Goal: Task Accomplishment & Management: Manage account settings

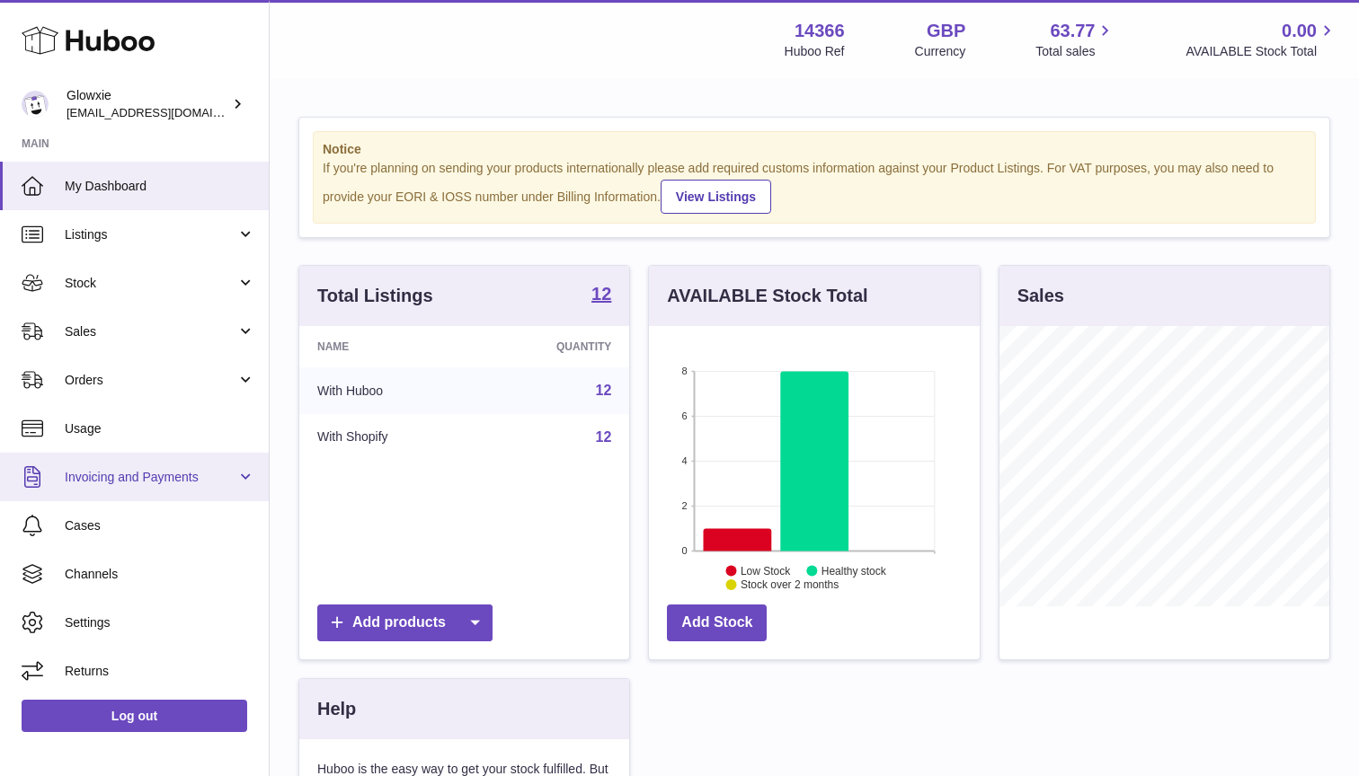
scroll to position [280, 331]
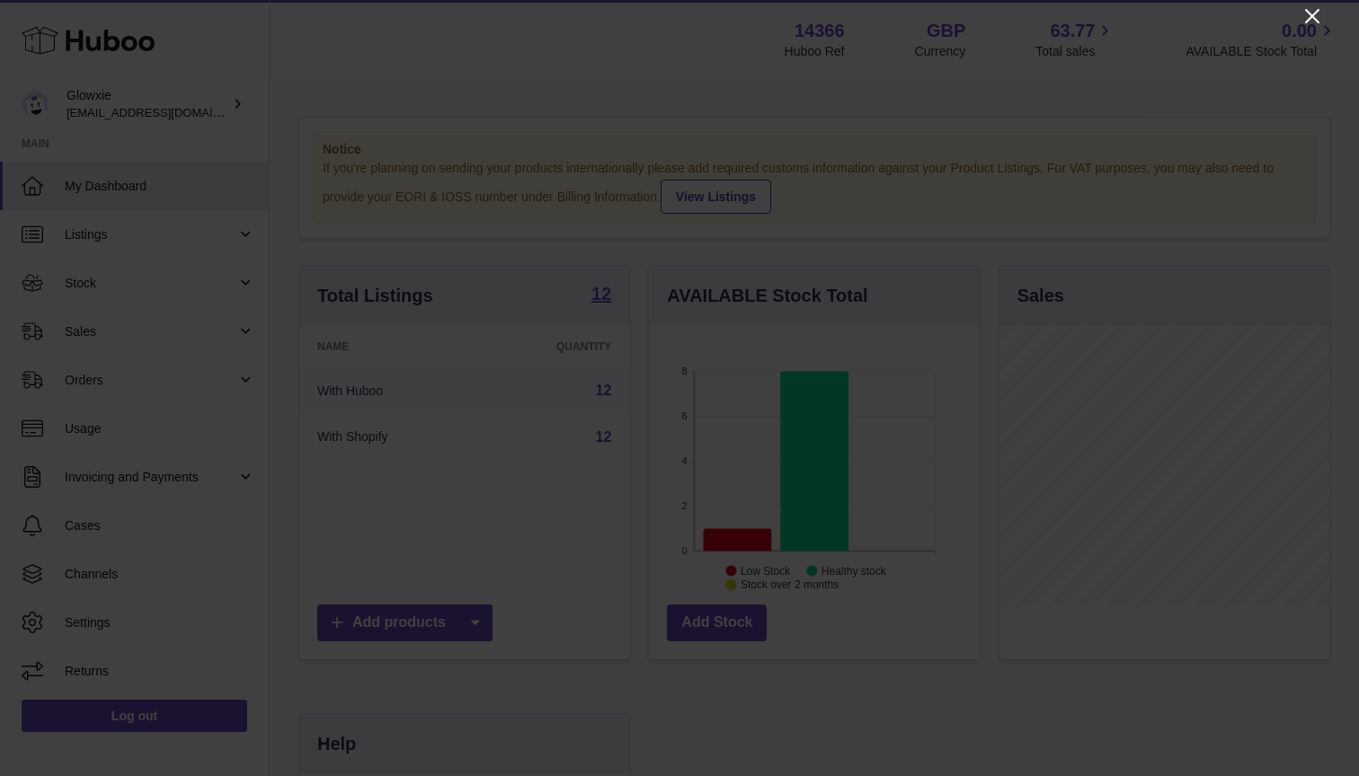
click at [1308, 13] on icon "Close" at bounding box center [1312, 16] width 14 height 14
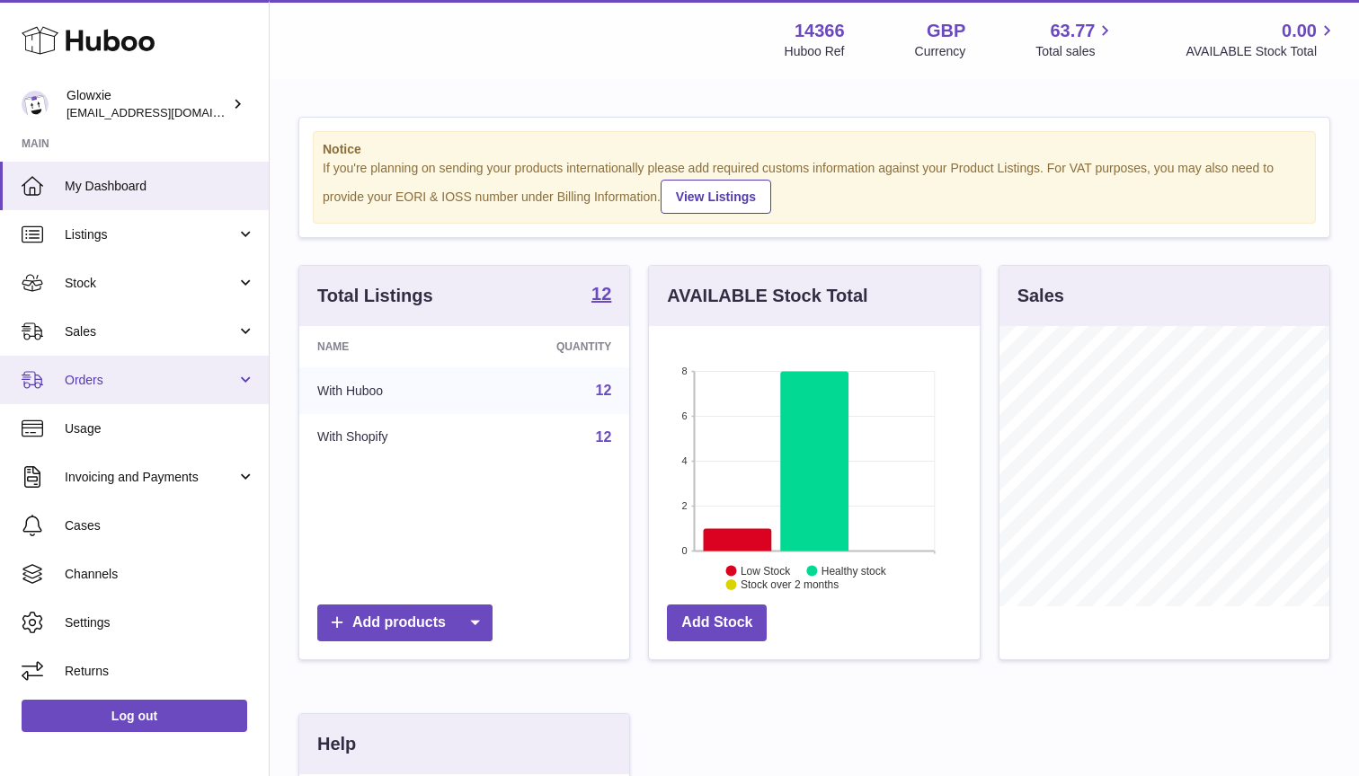
click at [104, 391] on link "Orders" at bounding box center [134, 380] width 269 height 49
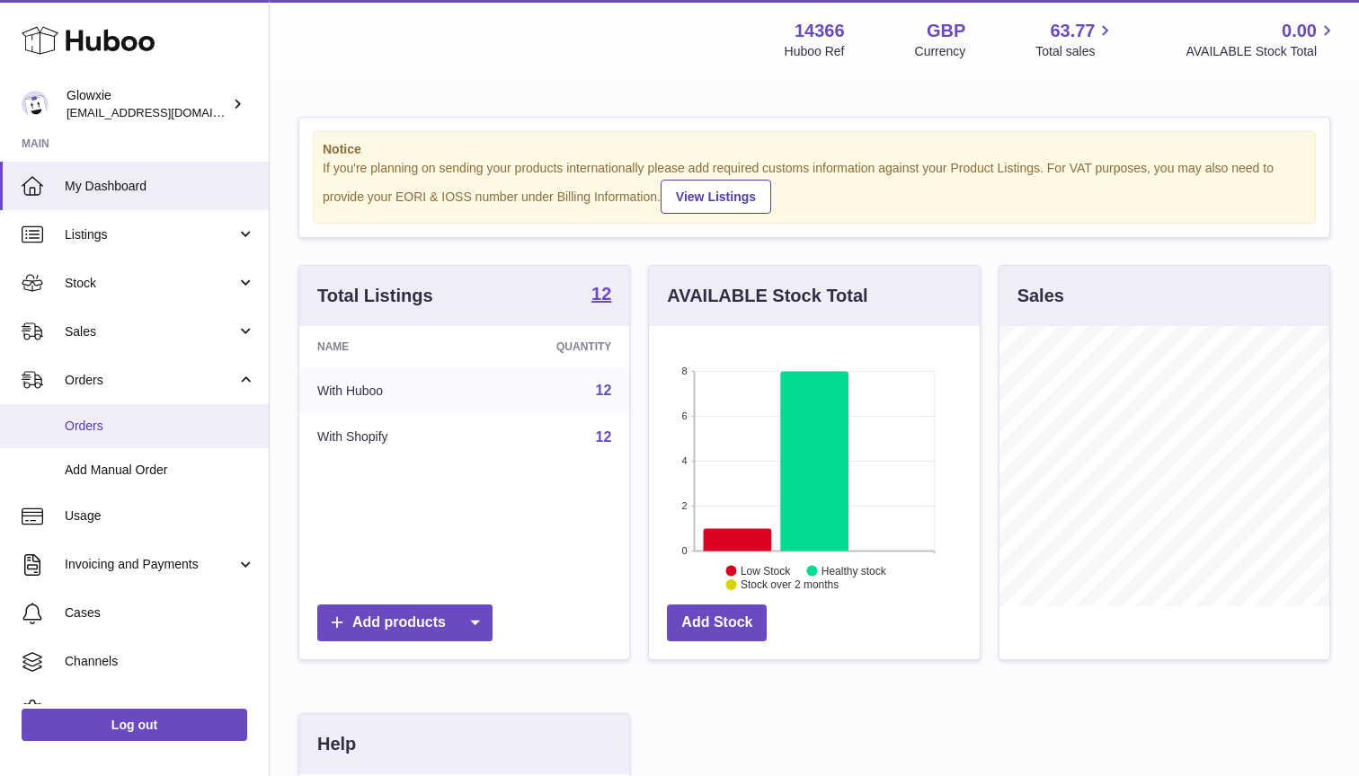
click at [106, 435] on link "Orders" at bounding box center [134, 426] width 269 height 44
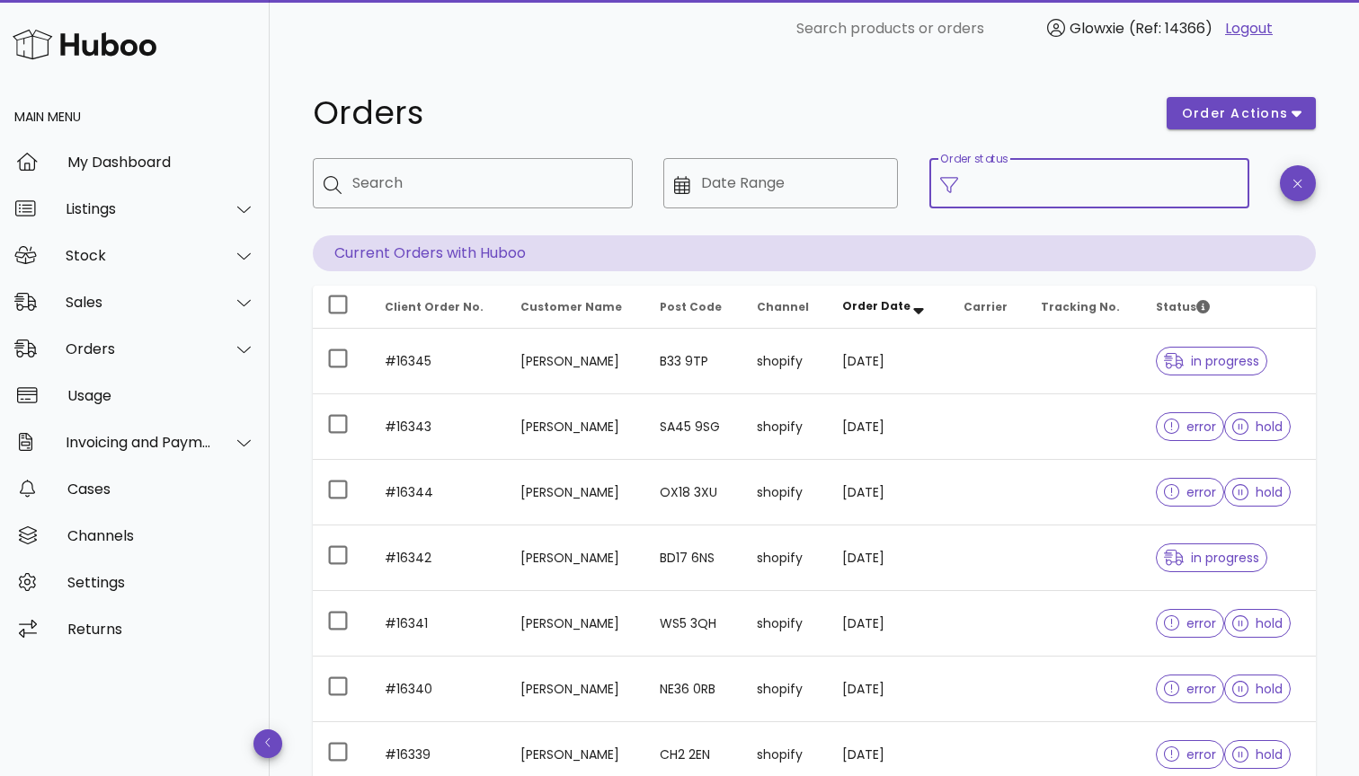
click at [1114, 196] on input "Order status" at bounding box center [1104, 183] width 270 height 29
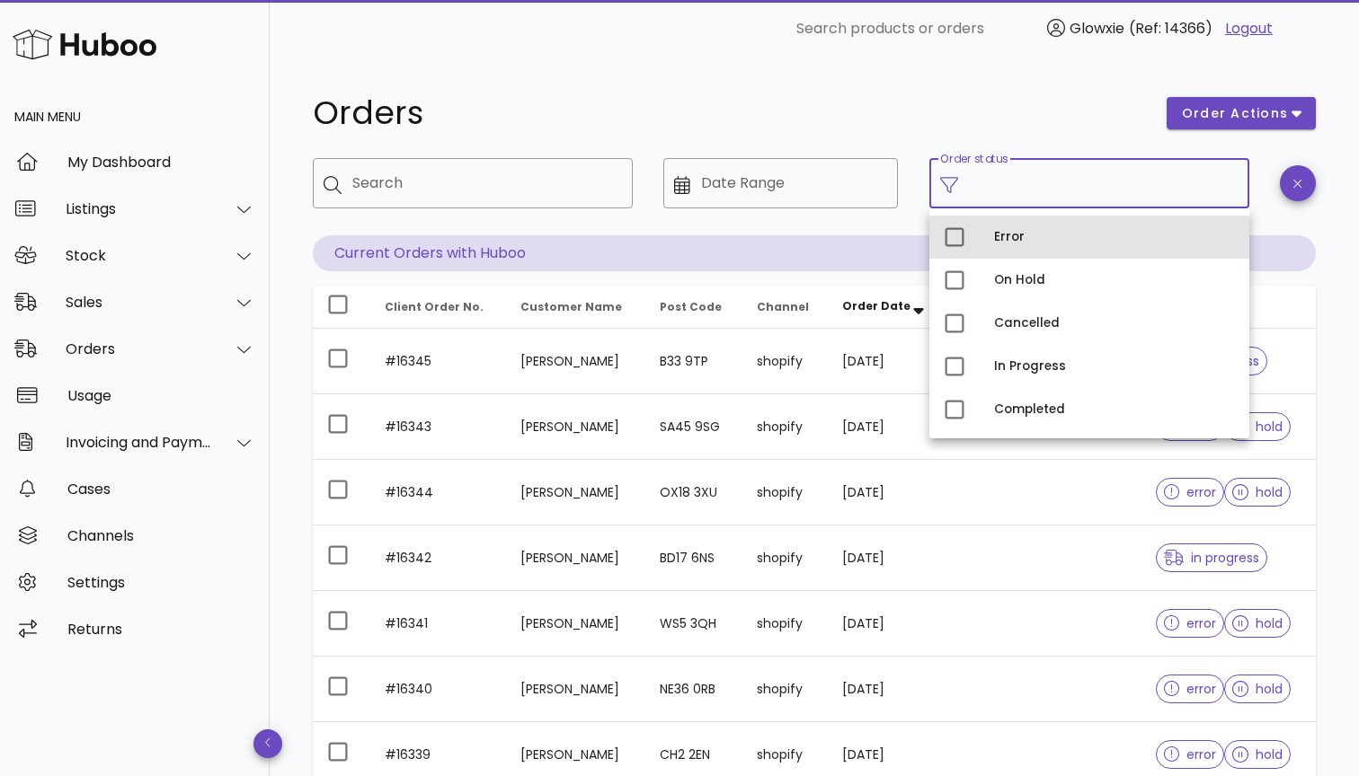
click at [993, 231] on div "Error" at bounding box center [1089, 237] width 320 height 43
type input "**********"
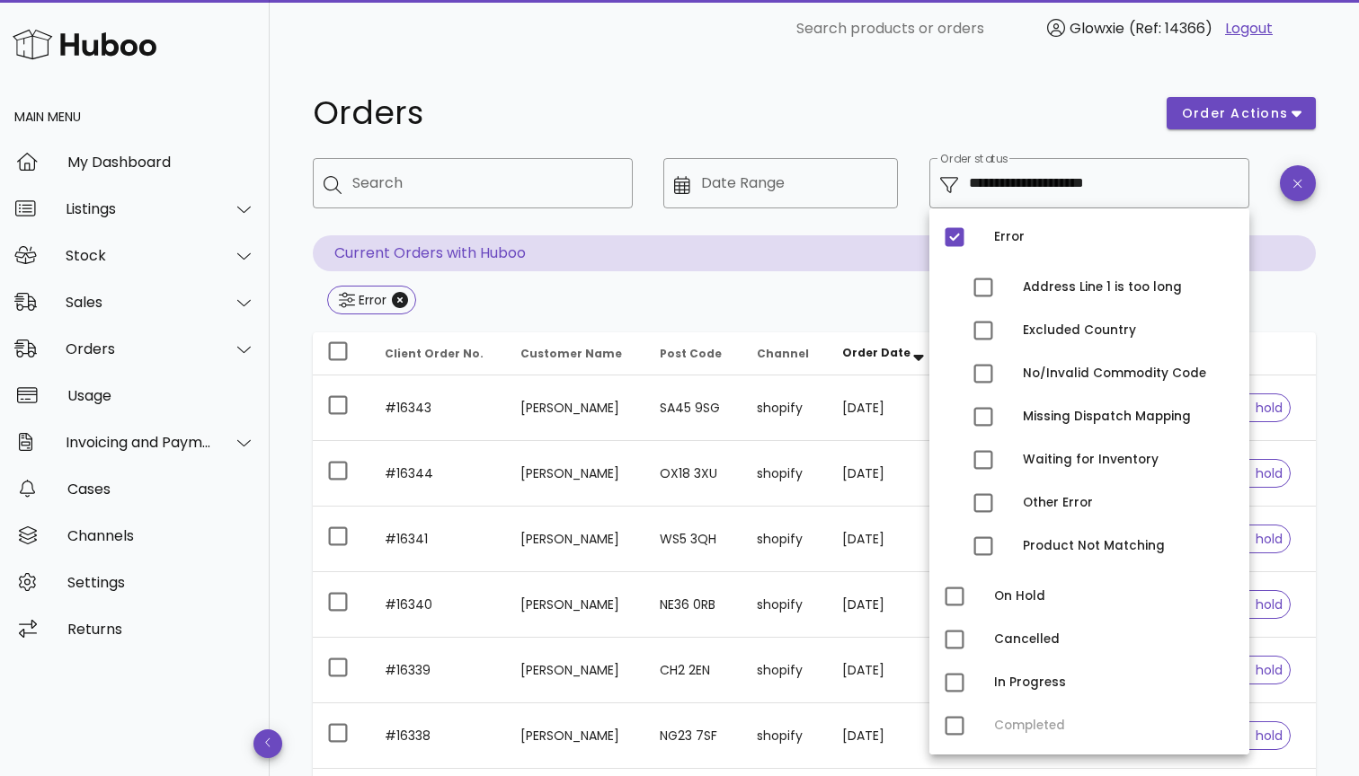
click at [1319, 198] on div at bounding box center [1298, 196] width 58 height 99
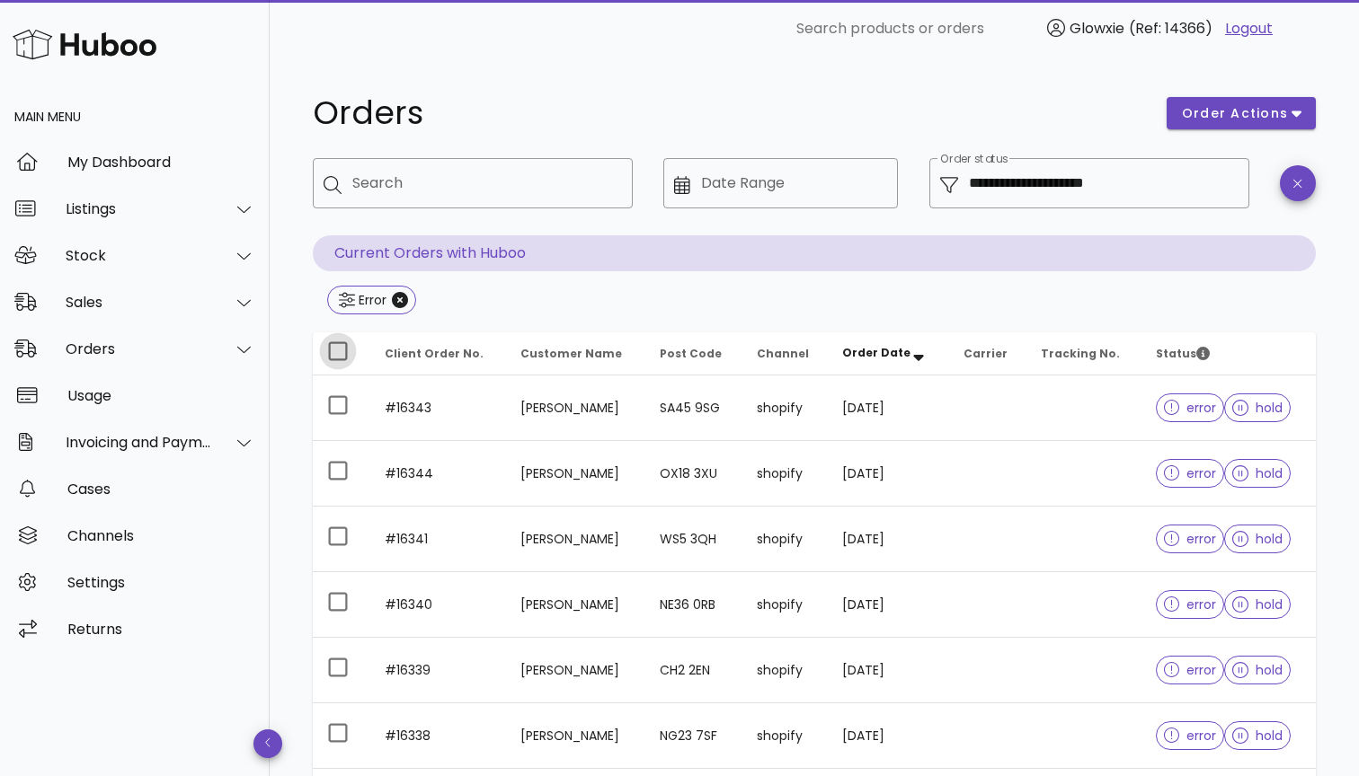
click at [343, 354] on div at bounding box center [338, 351] width 31 height 31
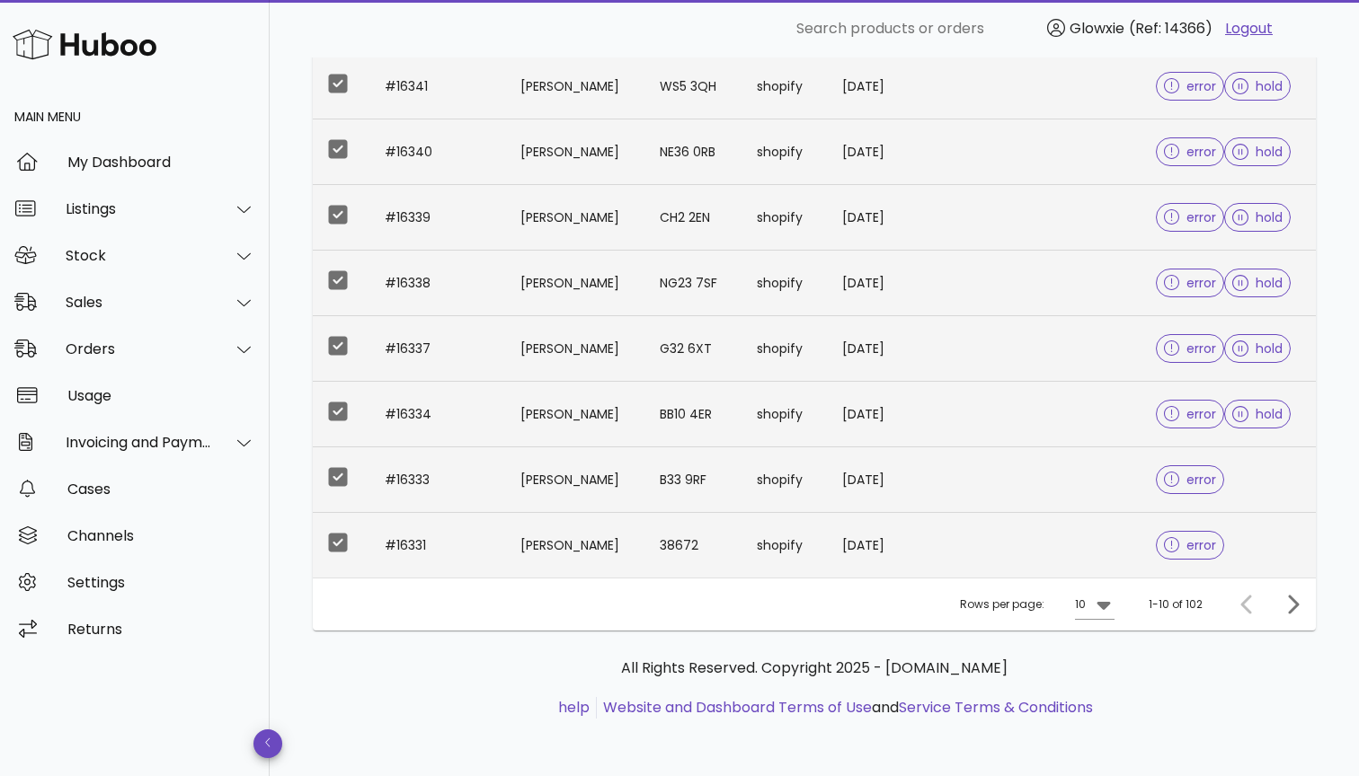
scroll to position [453, 0]
click at [1100, 596] on icon at bounding box center [1104, 605] width 22 height 22
click at [1089, 700] on div "50" at bounding box center [1099, 705] width 47 height 43
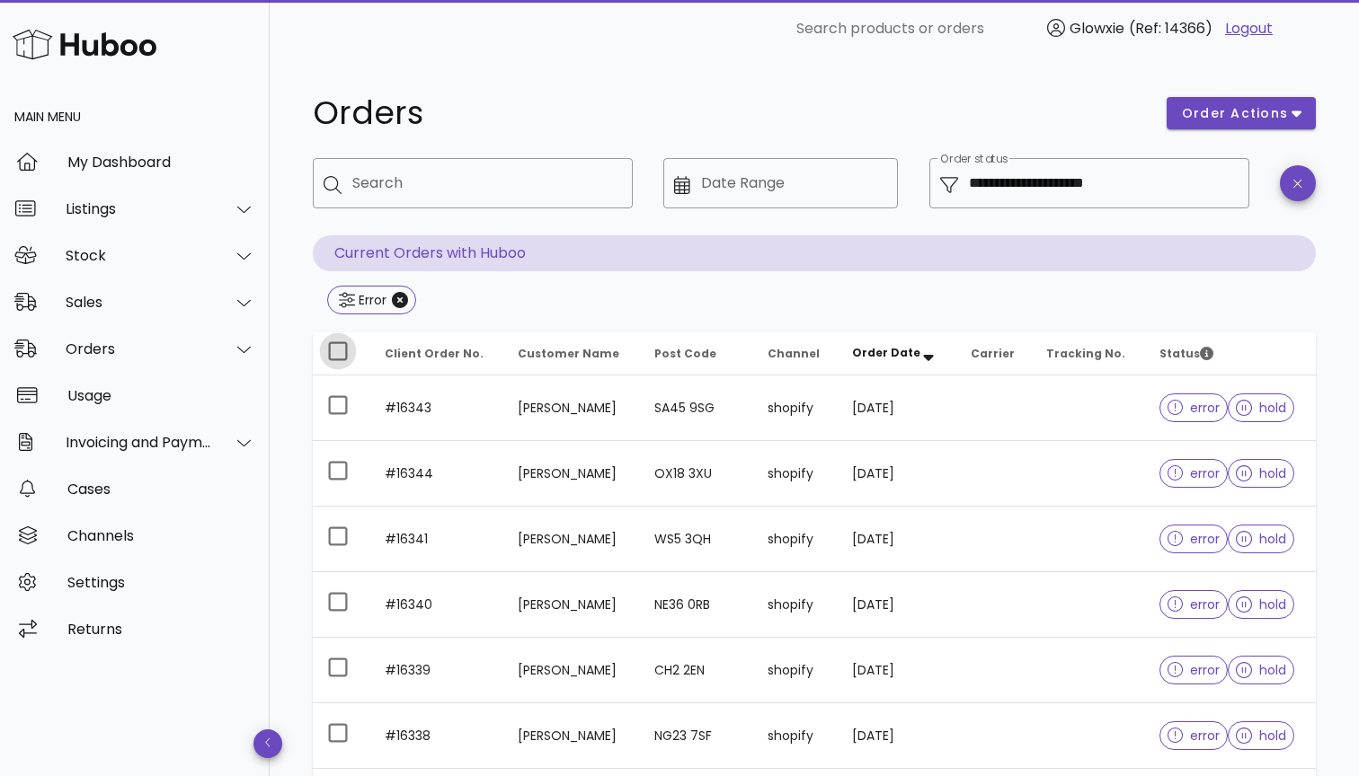
click at [332, 347] on div at bounding box center [338, 351] width 31 height 31
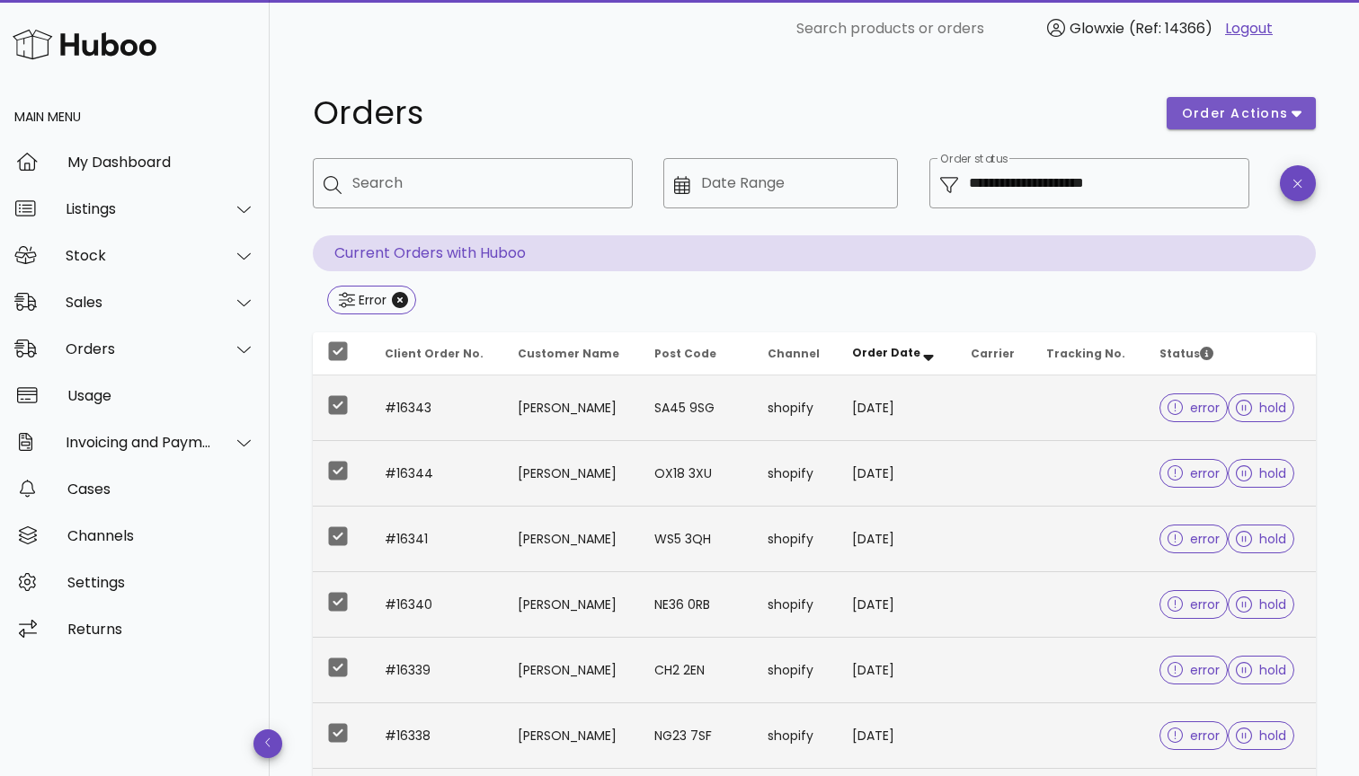
click at [1221, 108] on span "order actions" at bounding box center [1235, 113] width 108 height 19
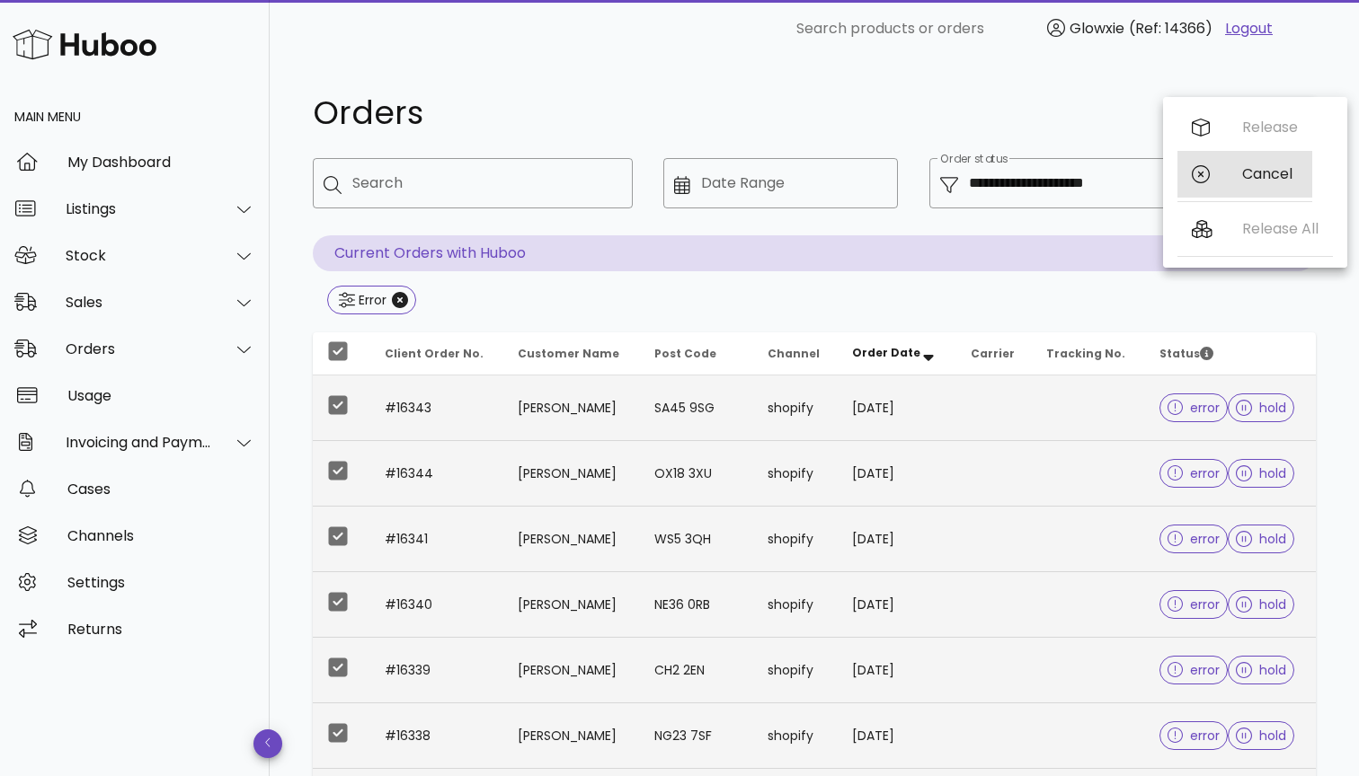
click at [1221, 177] on div "Cancel" at bounding box center [1244, 174] width 135 height 47
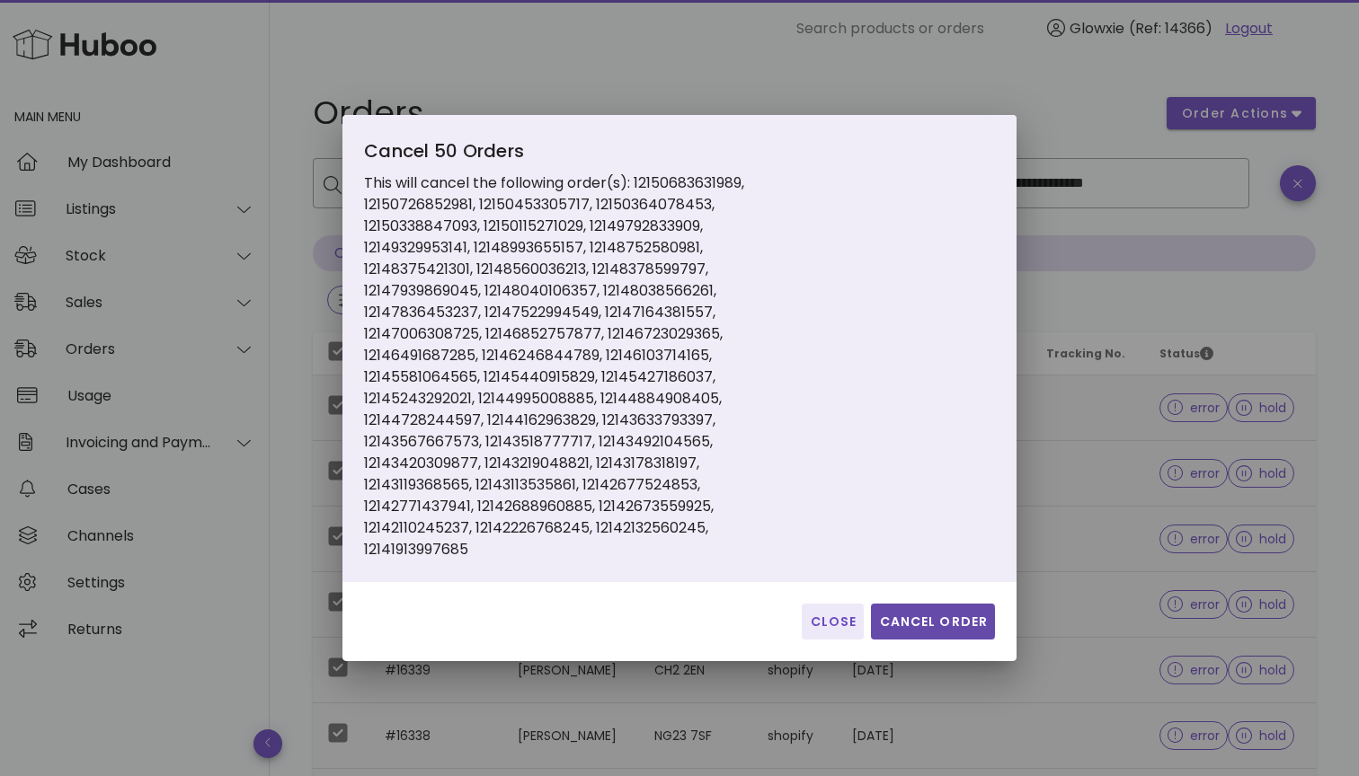
click at [906, 624] on span "Cancel Order" at bounding box center [933, 622] width 110 height 19
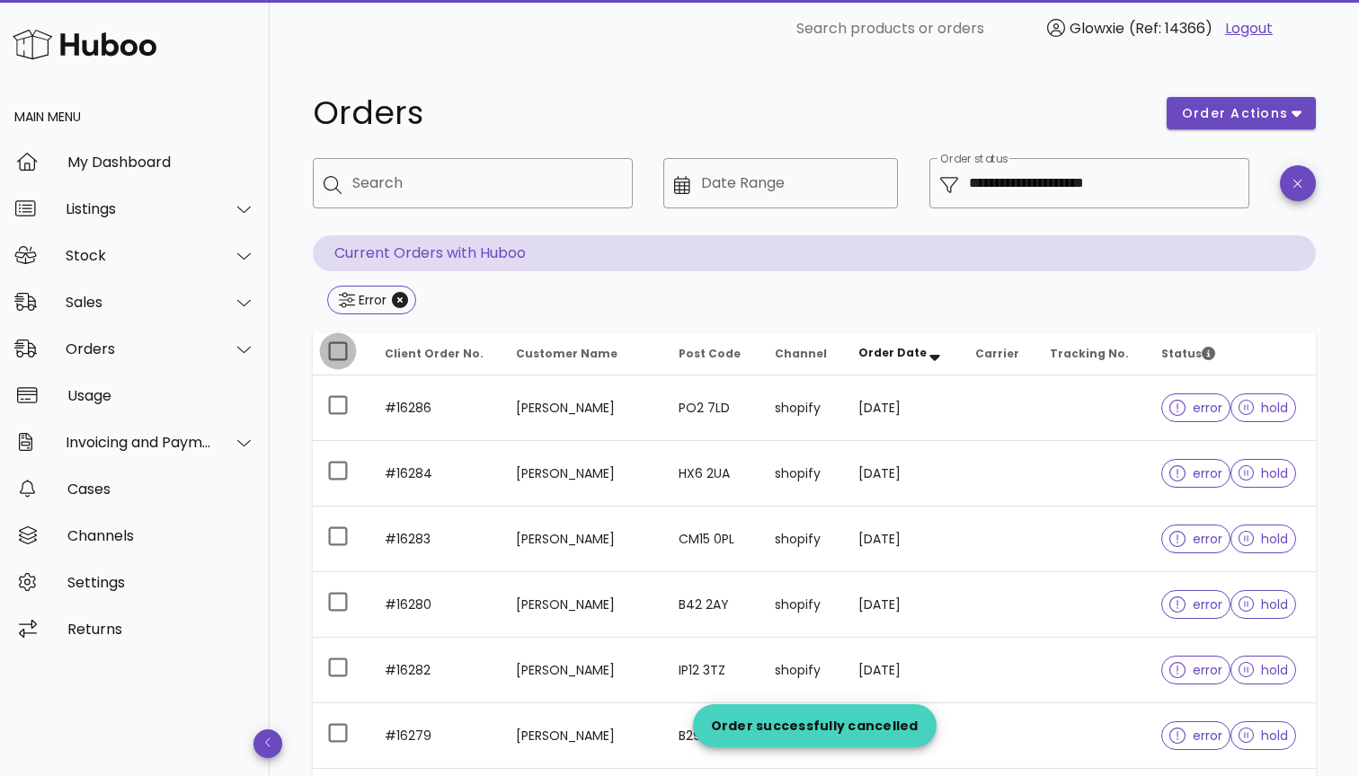
click at [331, 350] on div at bounding box center [338, 351] width 31 height 31
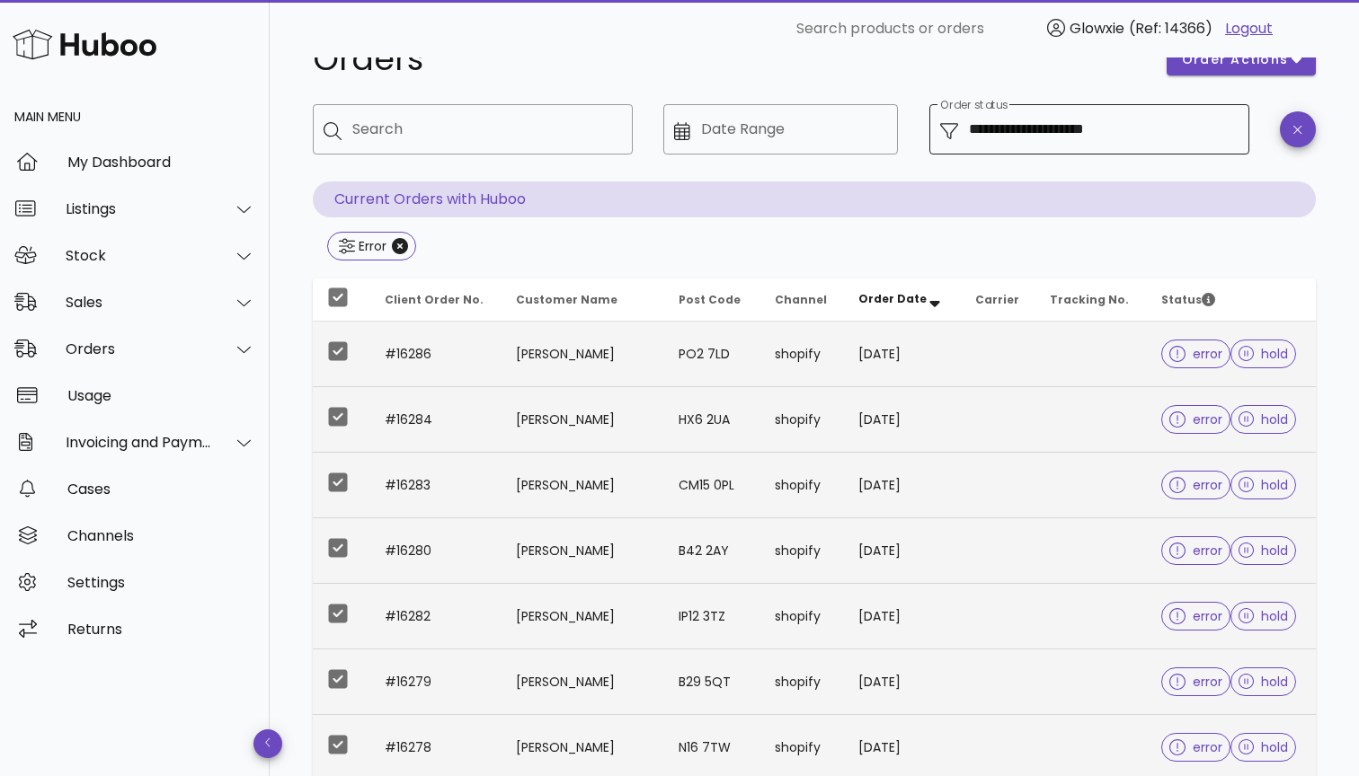
scroll to position [25, 0]
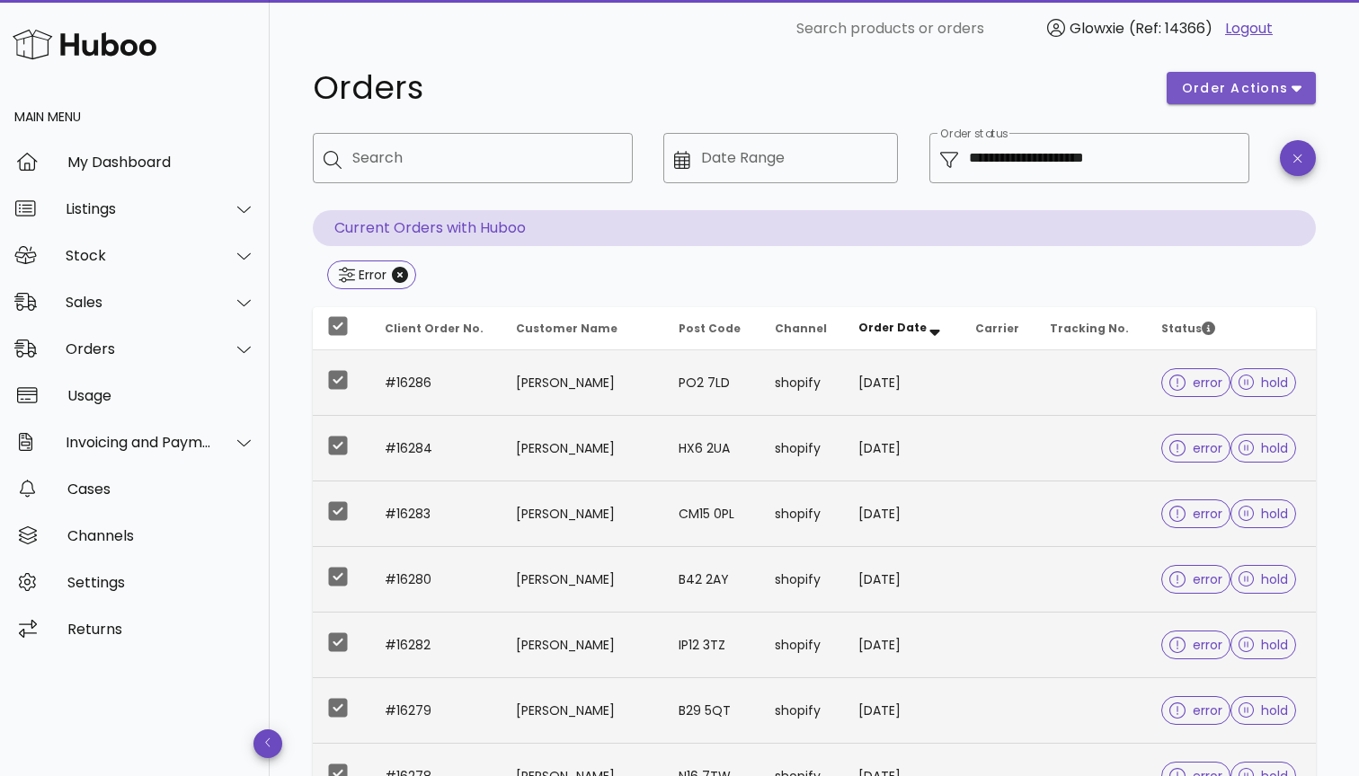
click at [1237, 74] on button "order actions" at bounding box center [1240, 88] width 149 height 32
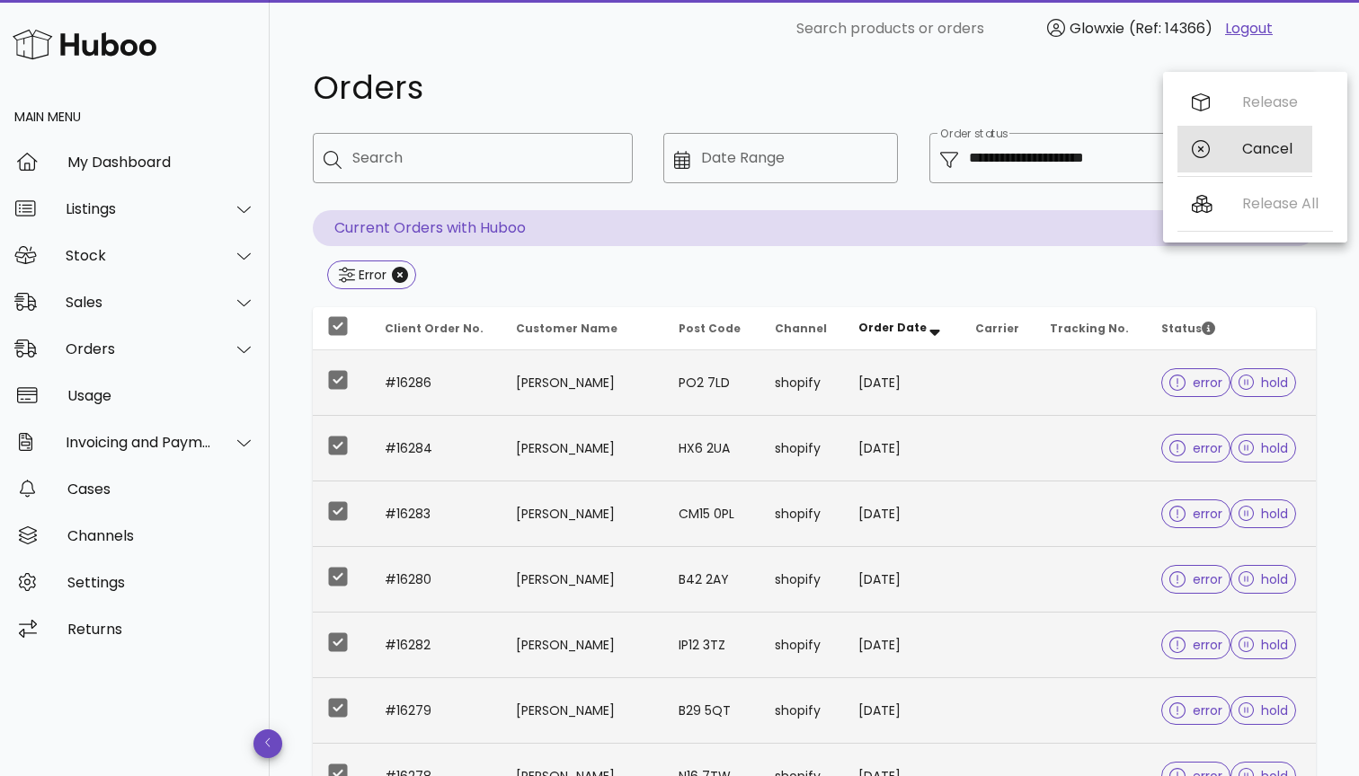
click at [1223, 153] on div "Cancel" at bounding box center [1244, 149] width 135 height 47
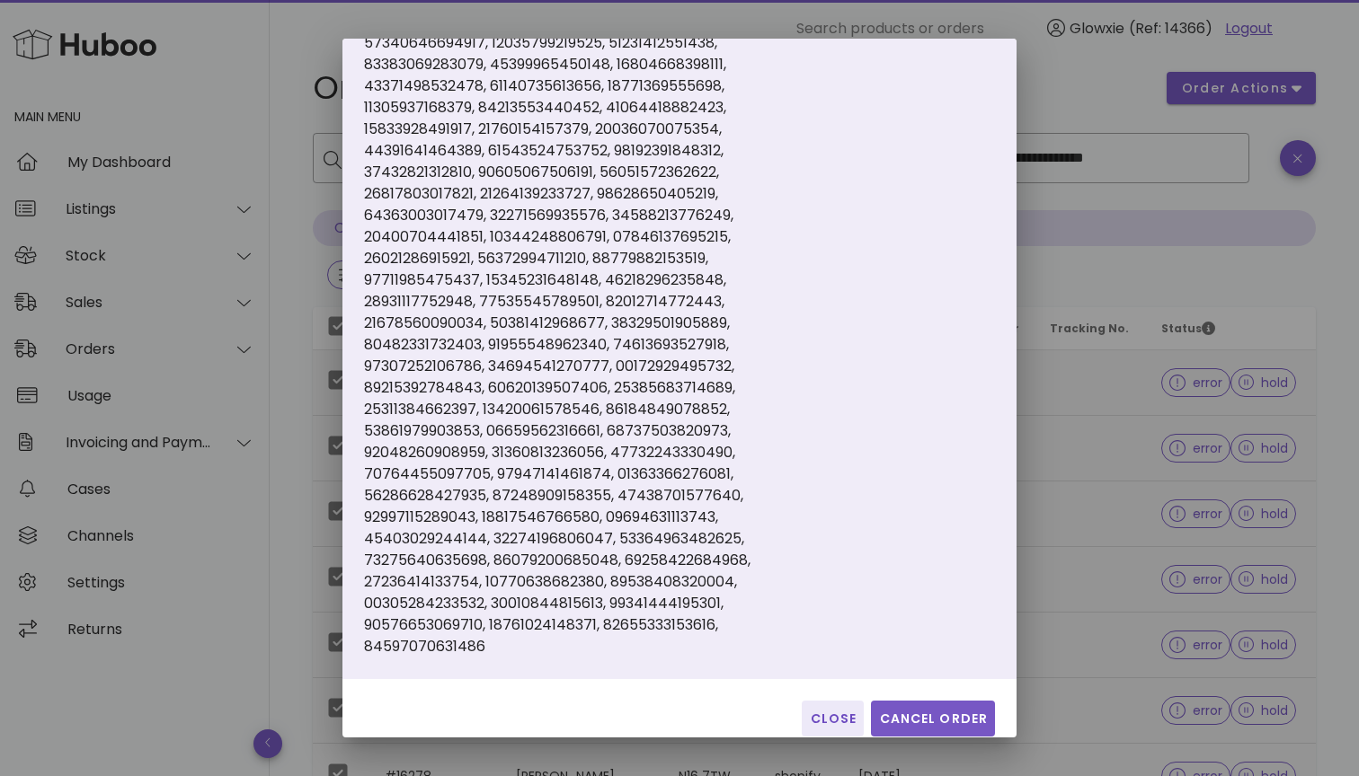
scroll to position [192, 0]
click at [927, 711] on span "Cancel Order" at bounding box center [933, 720] width 110 height 19
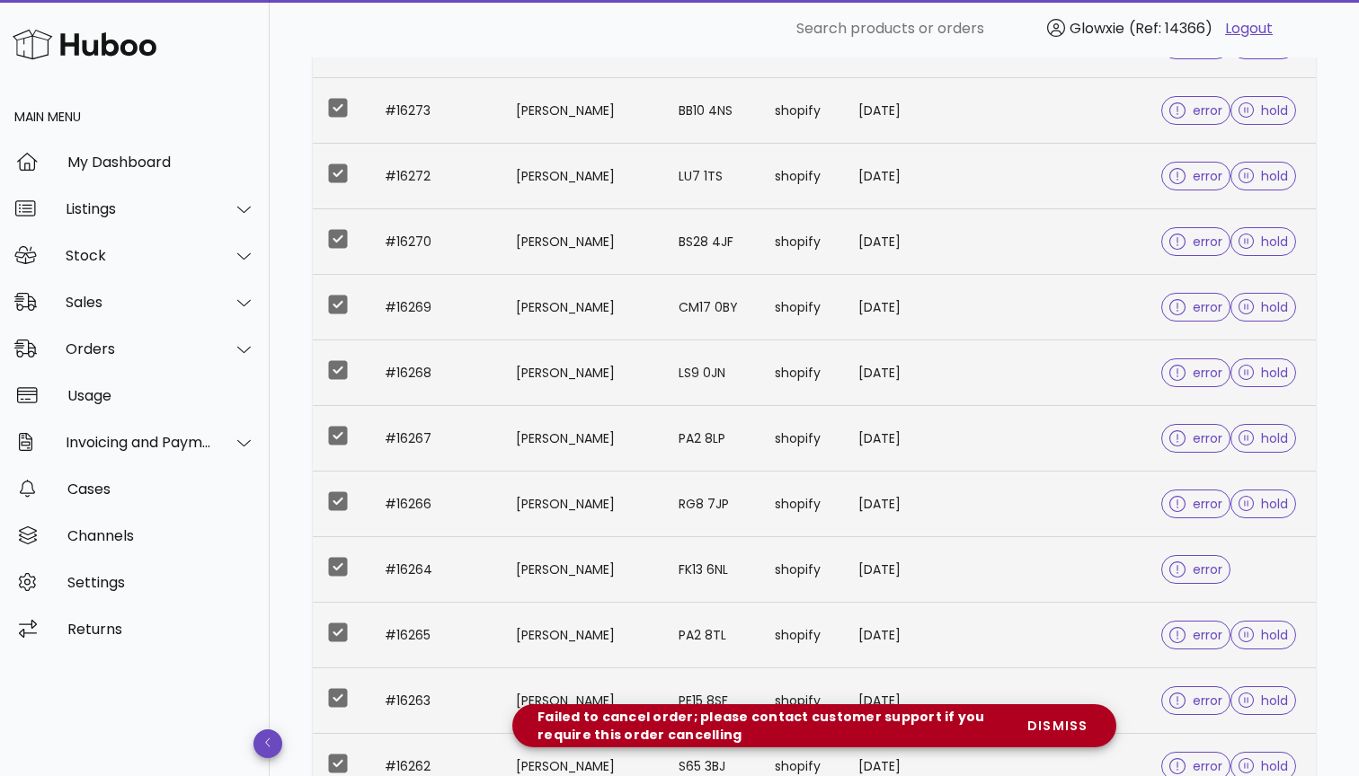
scroll to position [471, 0]
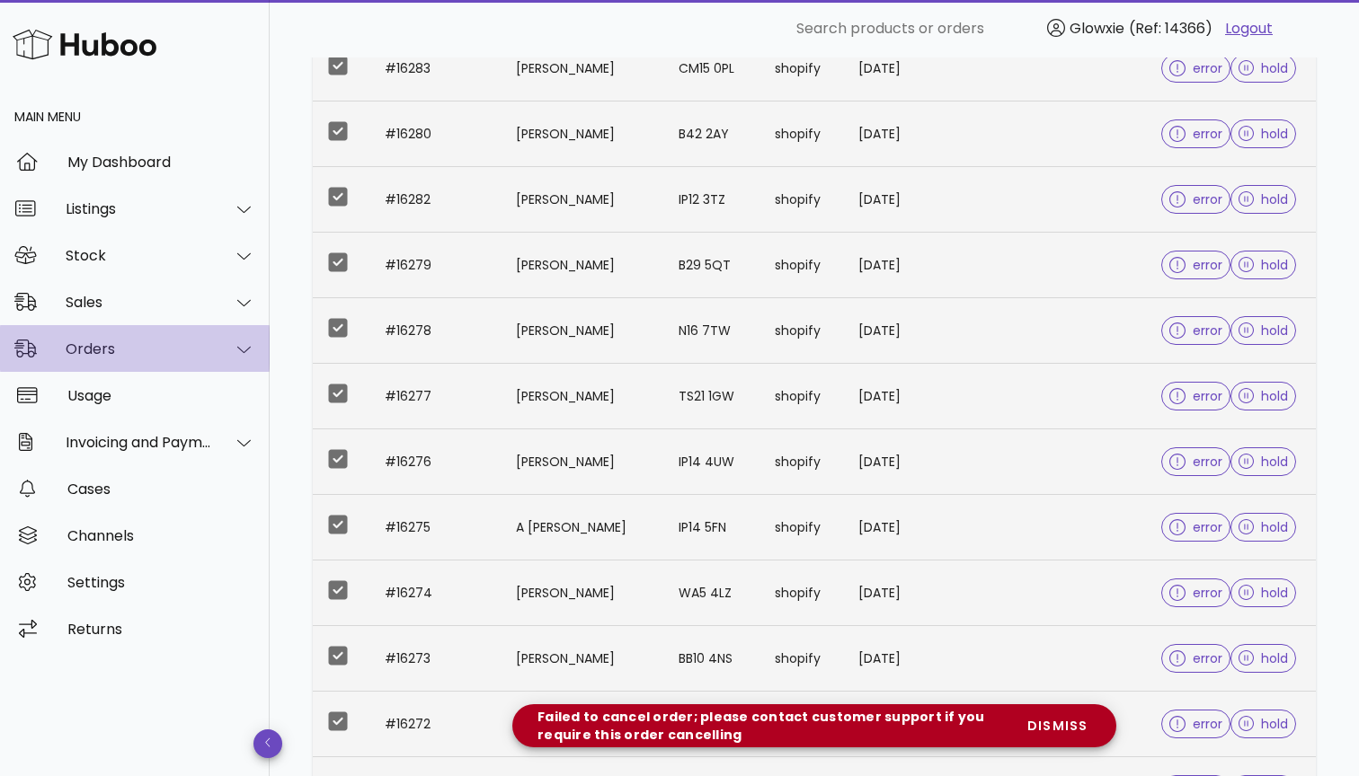
click at [172, 355] on div "Orders" at bounding box center [139, 349] width 146 height 17
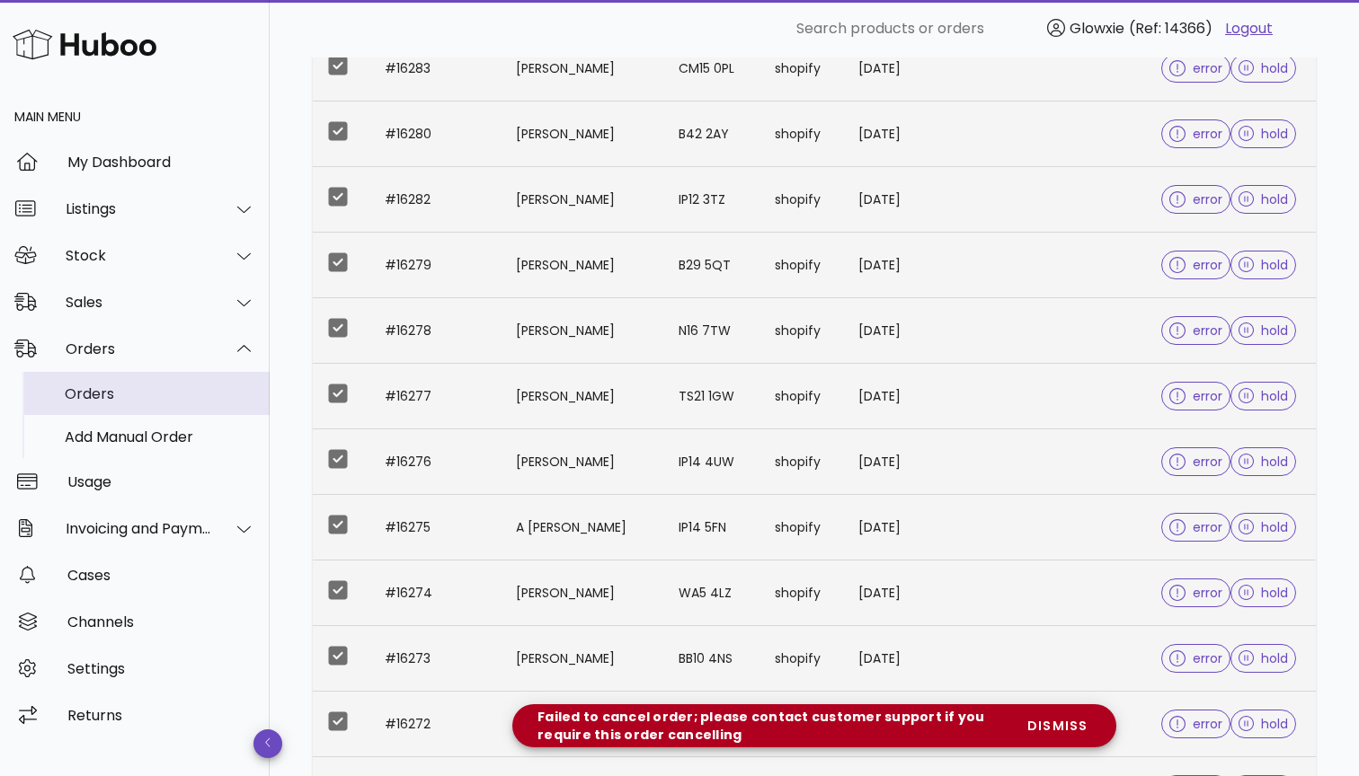
click at [135, 387] on div "Orders" at bounding box center [160, 393] width 190 height 17
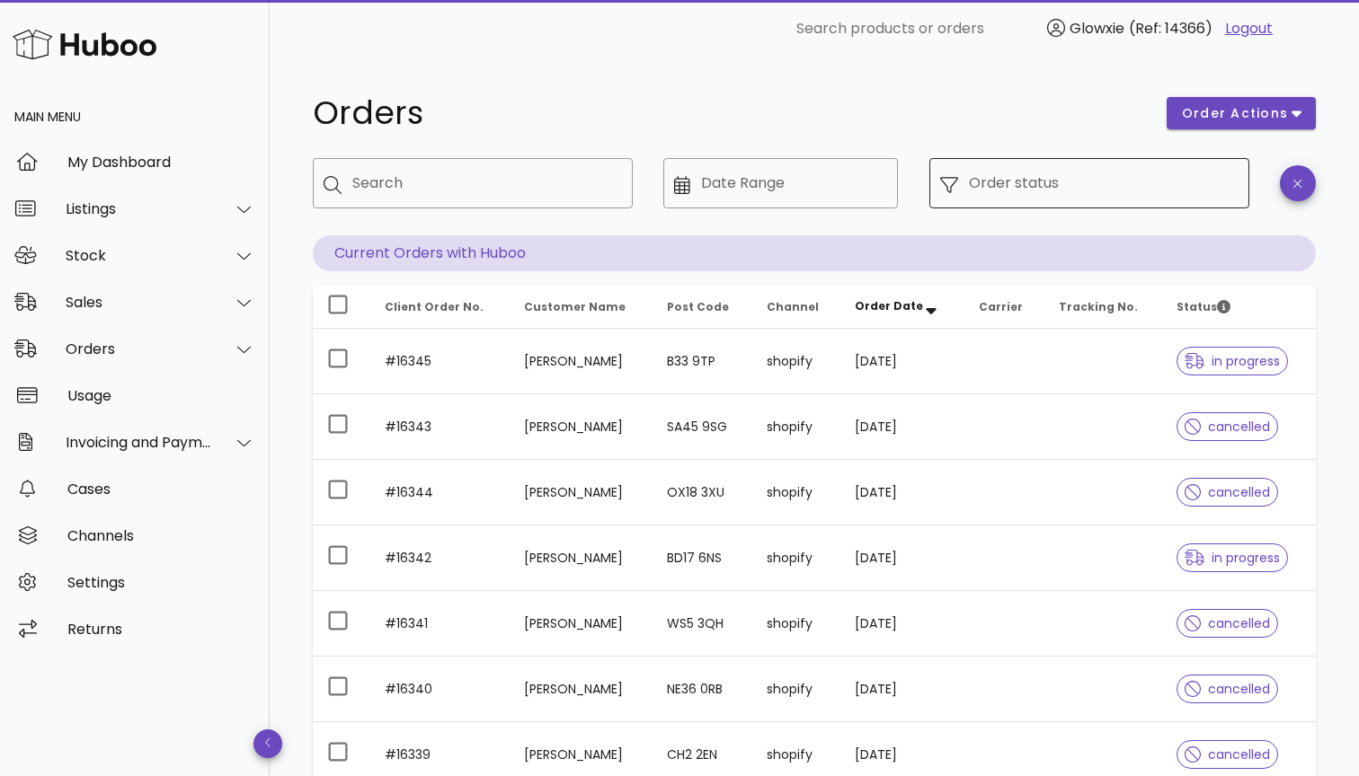
click at [1078, 185] on input "Order status" at bounding box center [1104, 183] width 270 height 29
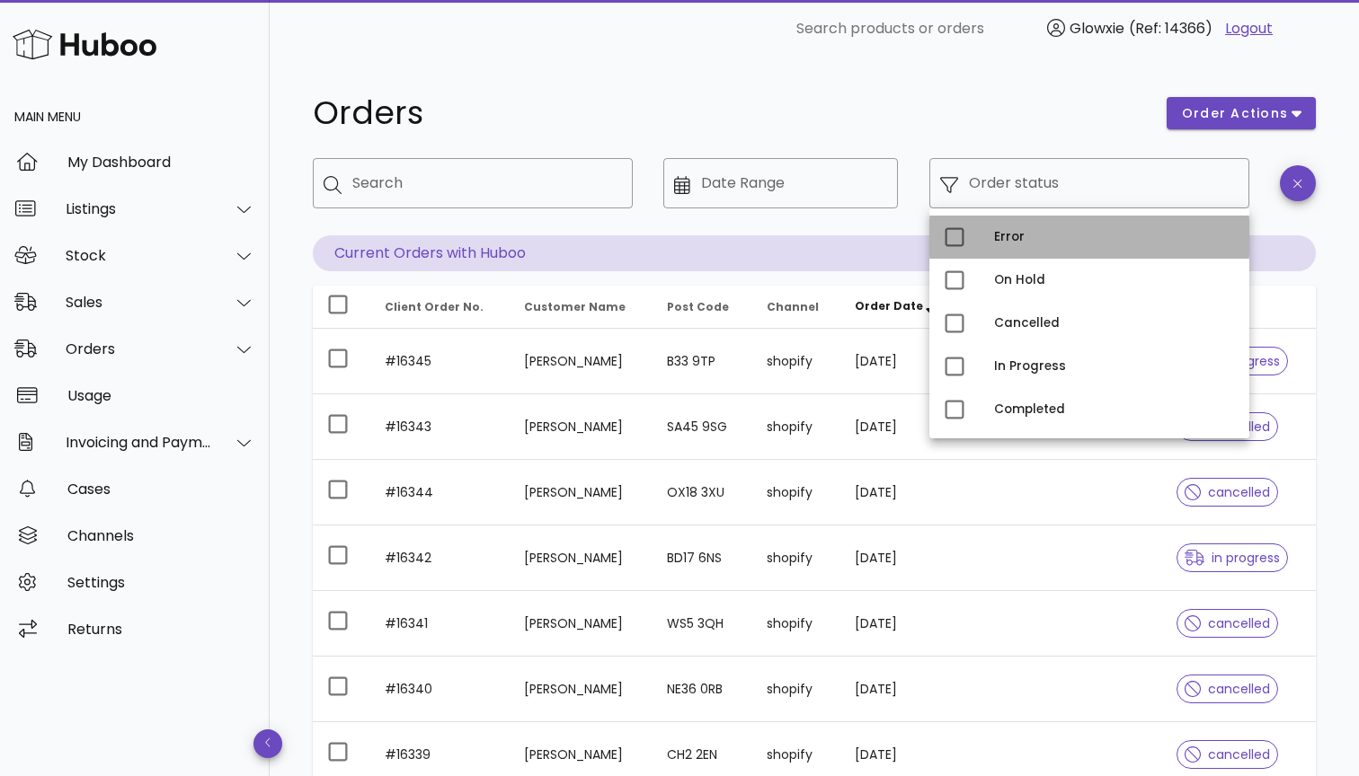
click at [991, 243] on div "Error" at bounding box center [1089, 237] width 320 height 43
type input "**********"
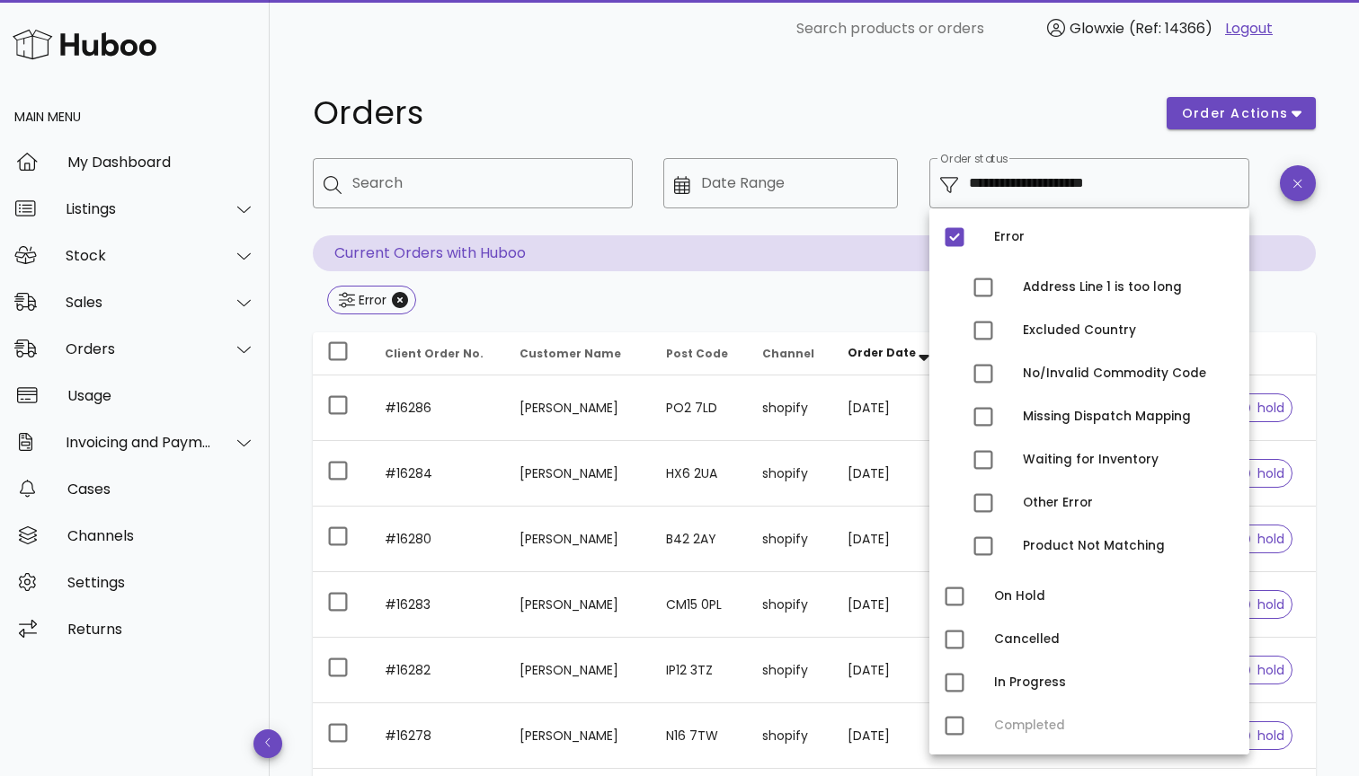
click at [1341, 269] on div "**********" at bounding box center [814, 644] width 1089 height 1172
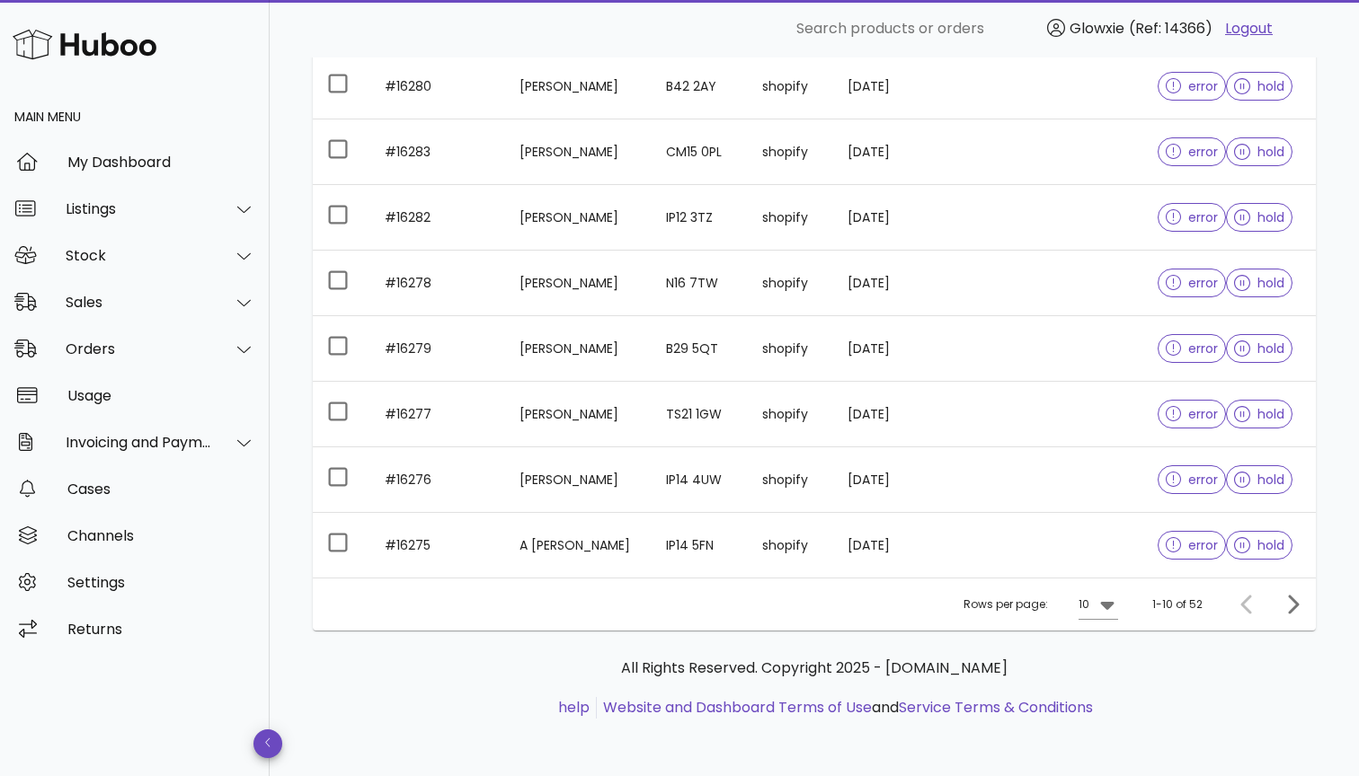
scroll to position [453, 0]
click at [1093, 605] on div "10" at bounding box center [1085, 604] width 14 height 29
click at [1097, 714] on div "50" at bounding box center [1103, 705] width 18 height 39
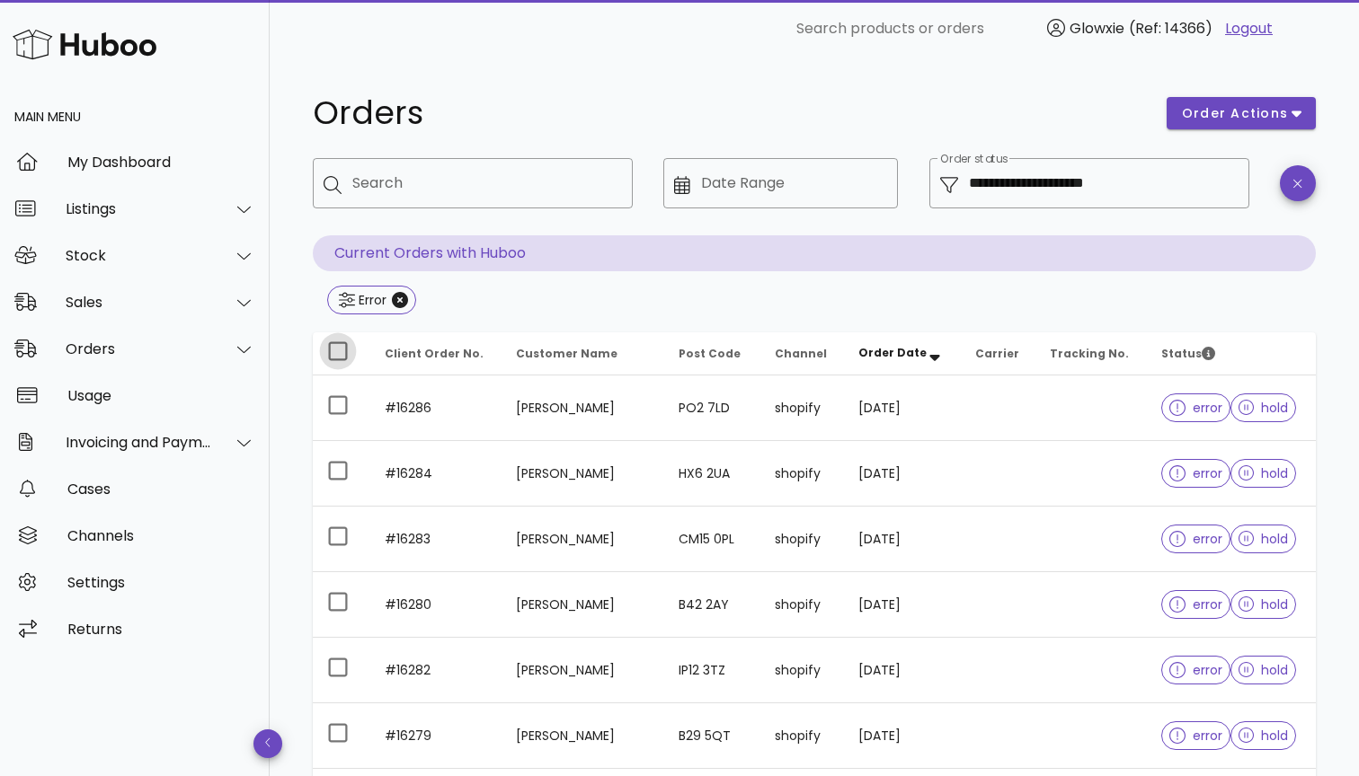
click at [340, 341] on div at bounding box center [338, 351] width 31 height 31
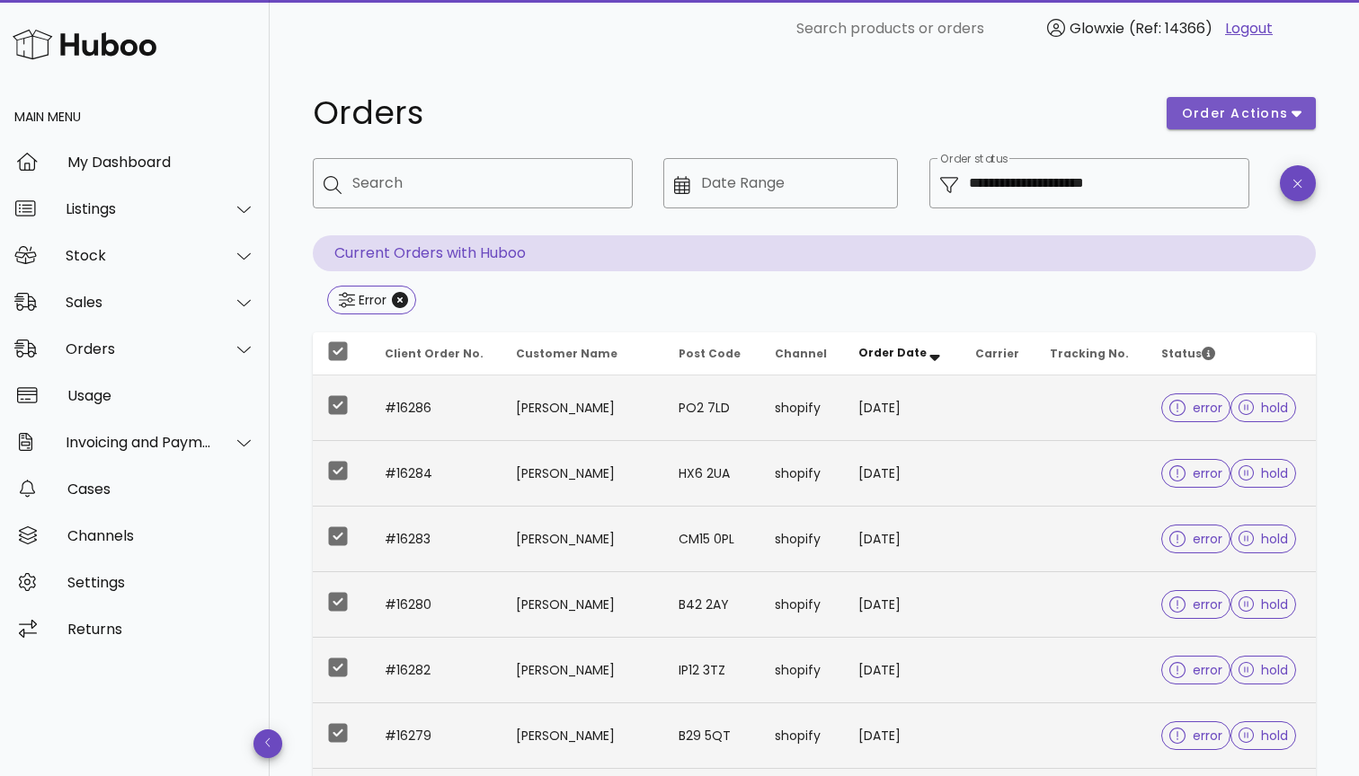
click at [1231, 102] on button "order actions" at bounding box center [1240, 113] width 149 height 32
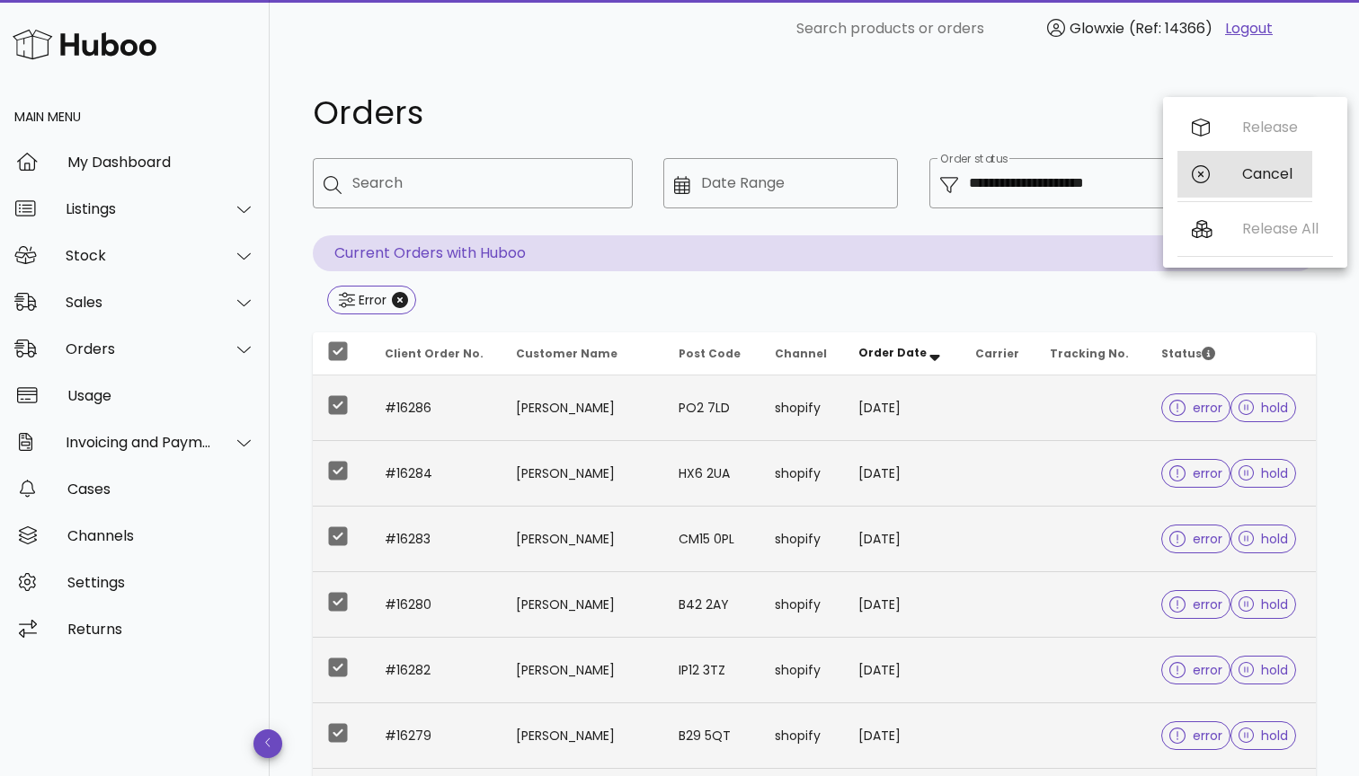
click at [1228, 185] on div "Cancel" at bounding box center [1244, 174] width 135 height 47
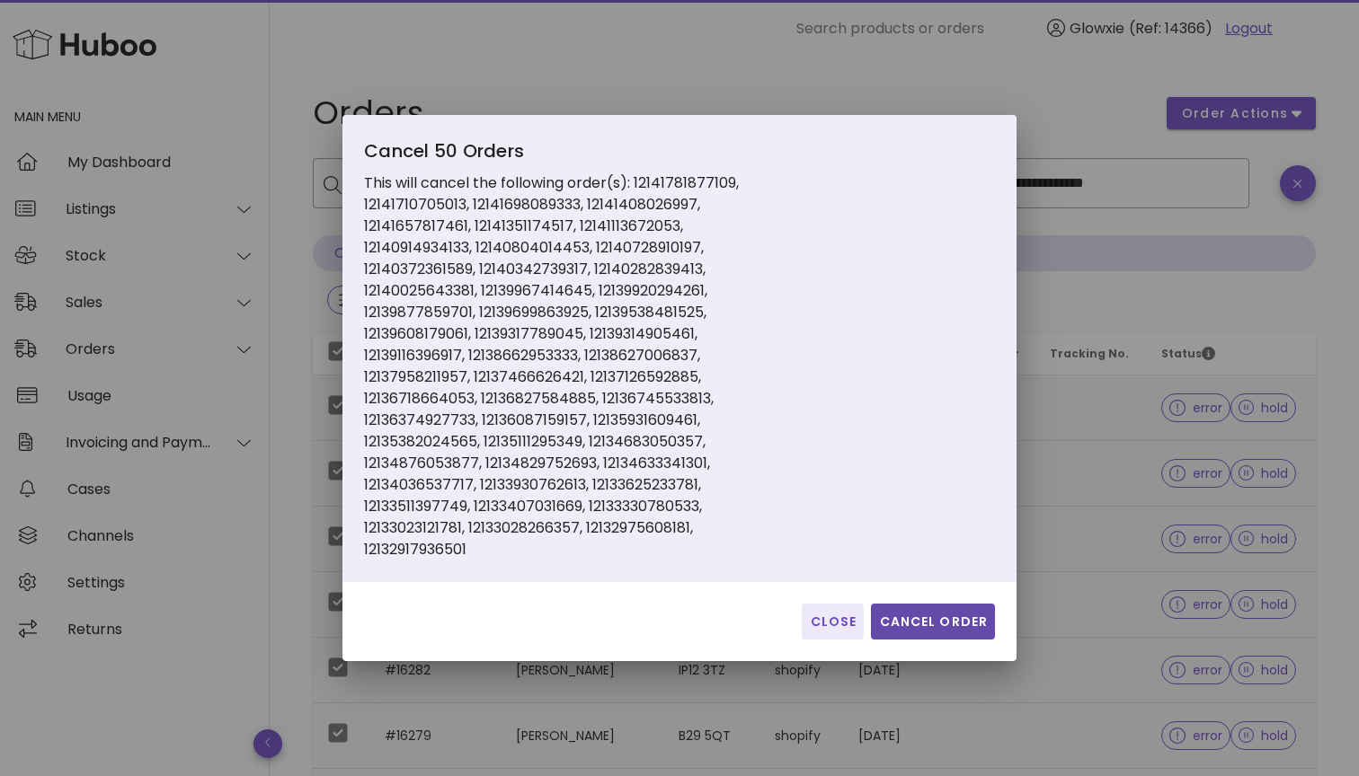
click at [966, 628] on span "Cancel Order" at bounding box center [933, 622] width 110 height 19
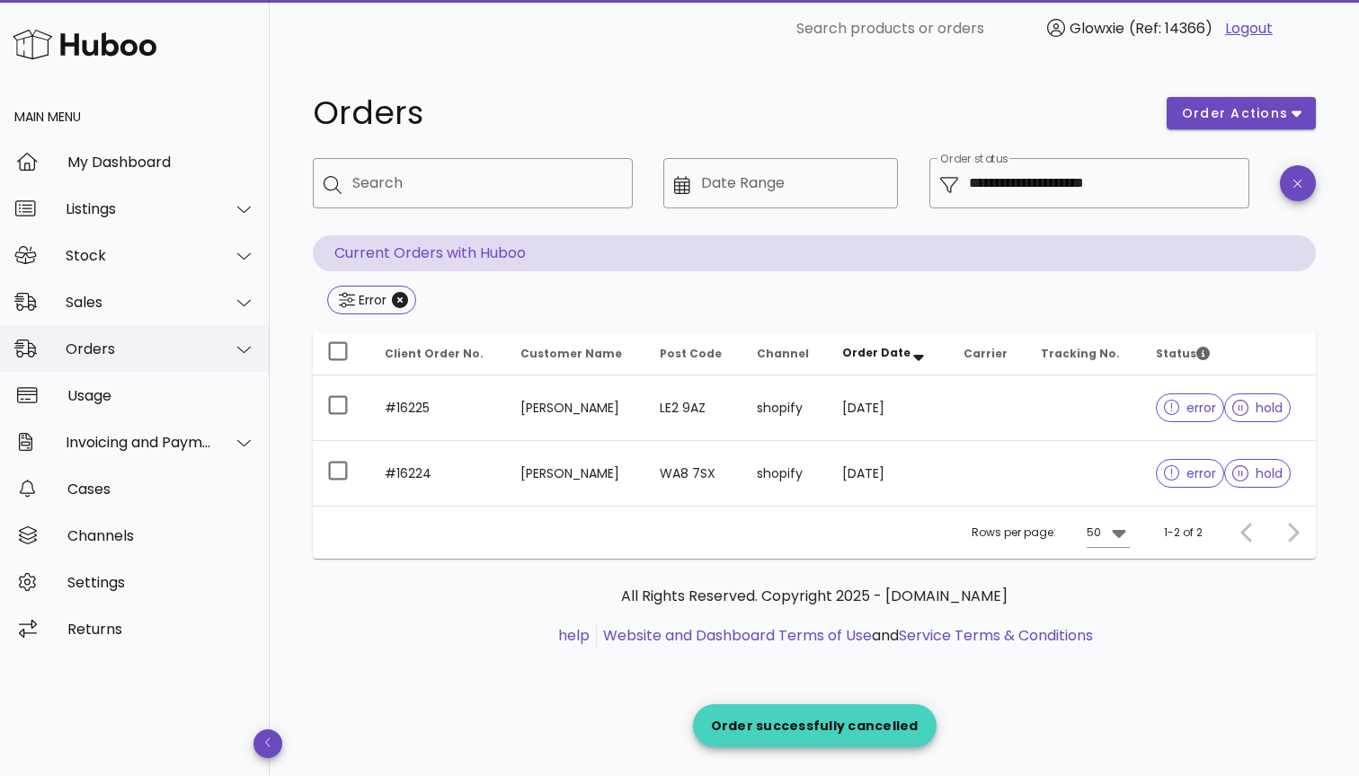
click at [118, 338] on div "Orders" at bounding box center [135, 348] width 270 height 47
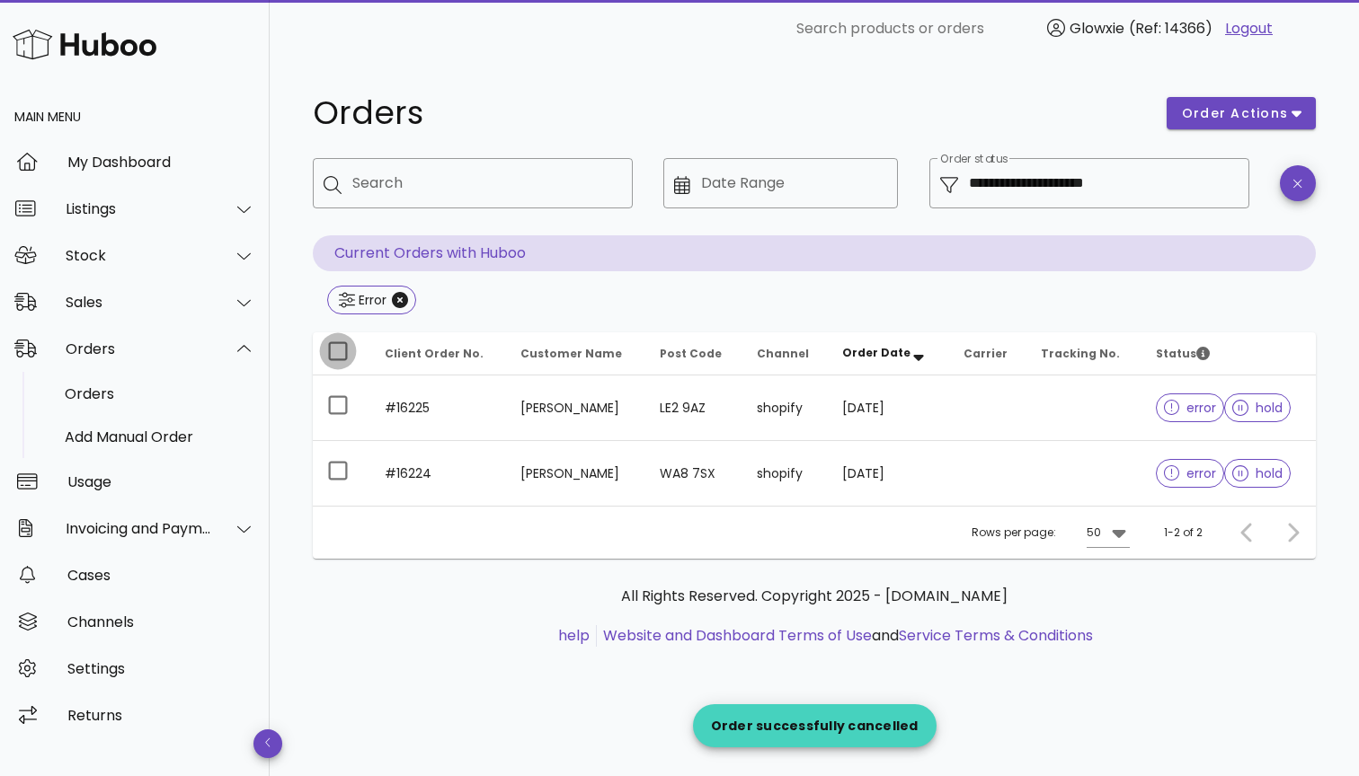
click at [331, 357] on div at bounding box center [338, 351] width 31 height 31
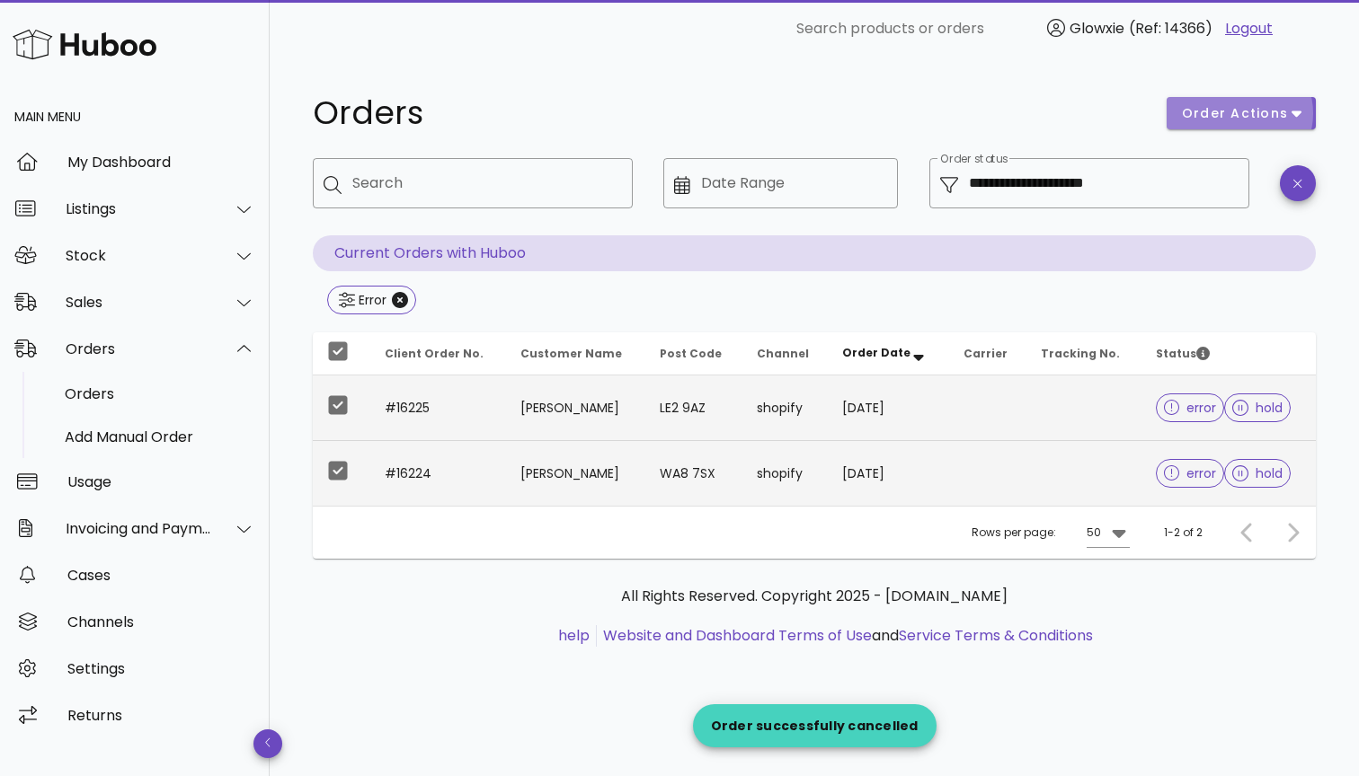
click at [1228, 126] on button "order actions" at bounding box center [1240, 113] width 149 height 32
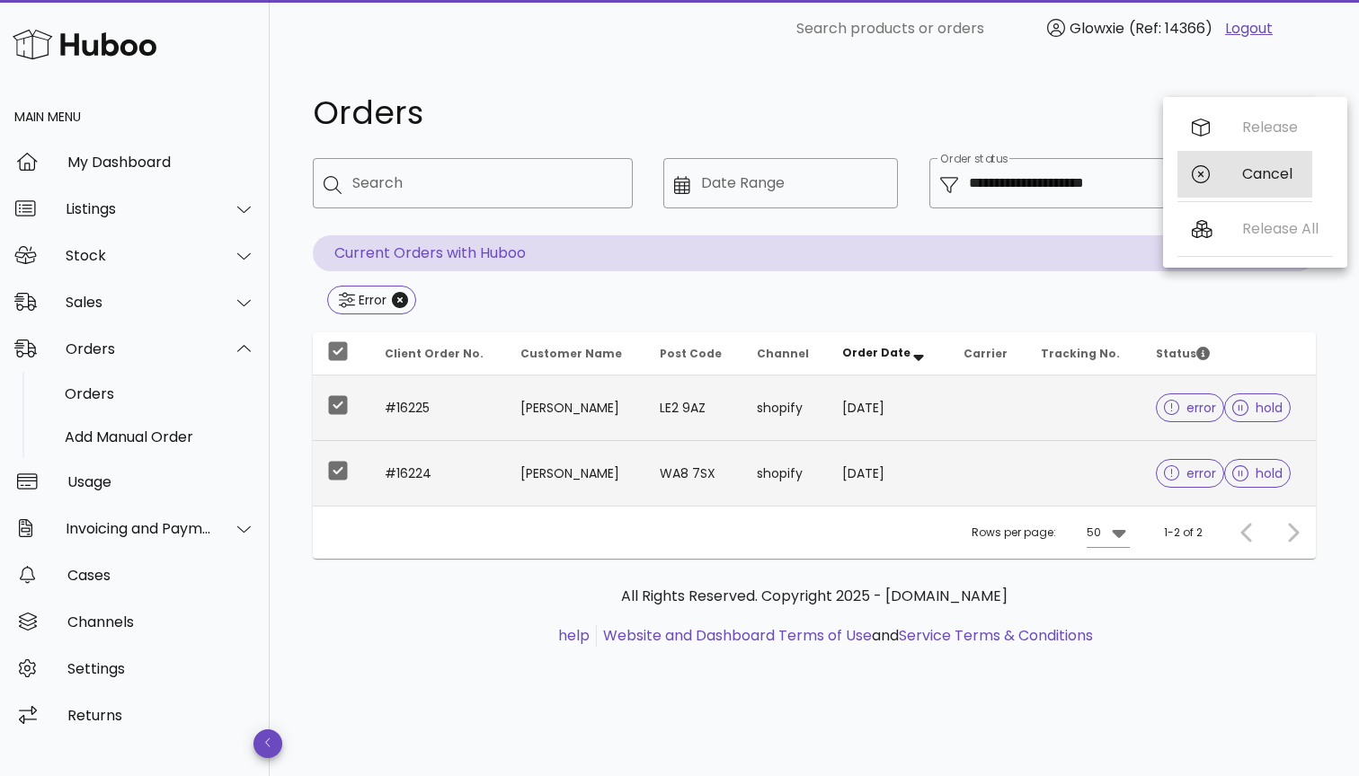
click at [1231, 172] on div "Cancel" at bounding box center [1244, 174] width 135 height 47
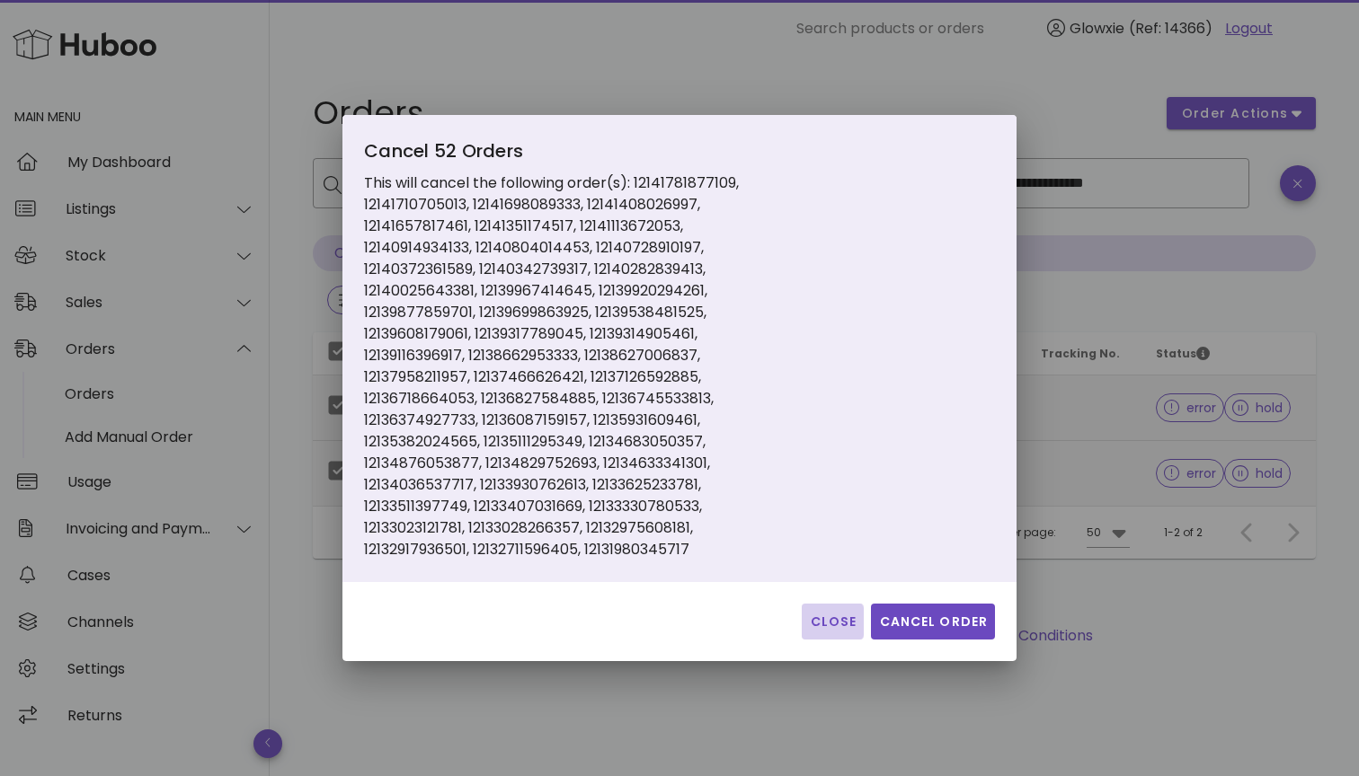
click at [828, 613] on span "Close" at bounding box center [833, 622] width 48 height 19
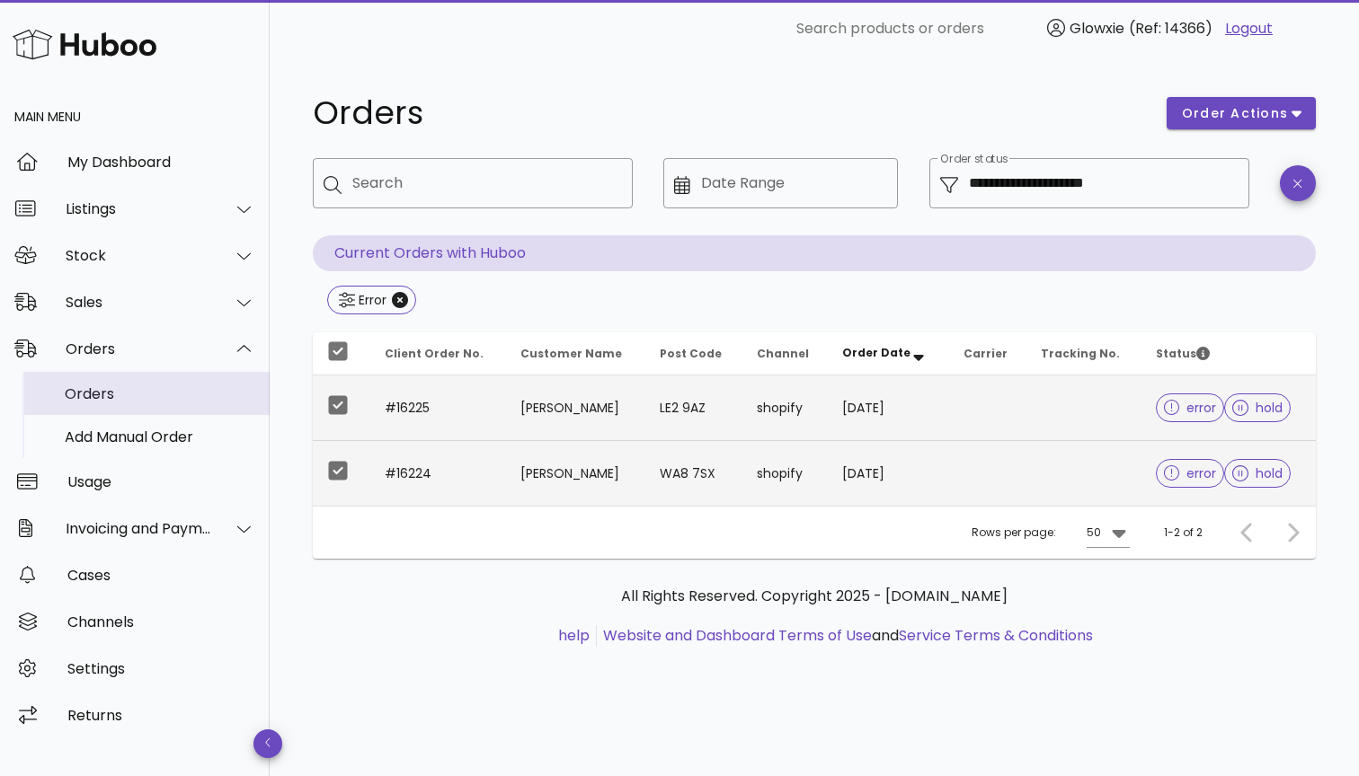
click at [111, 383] on div "Orders" at bounding box center [160, 394] width 190 height 39
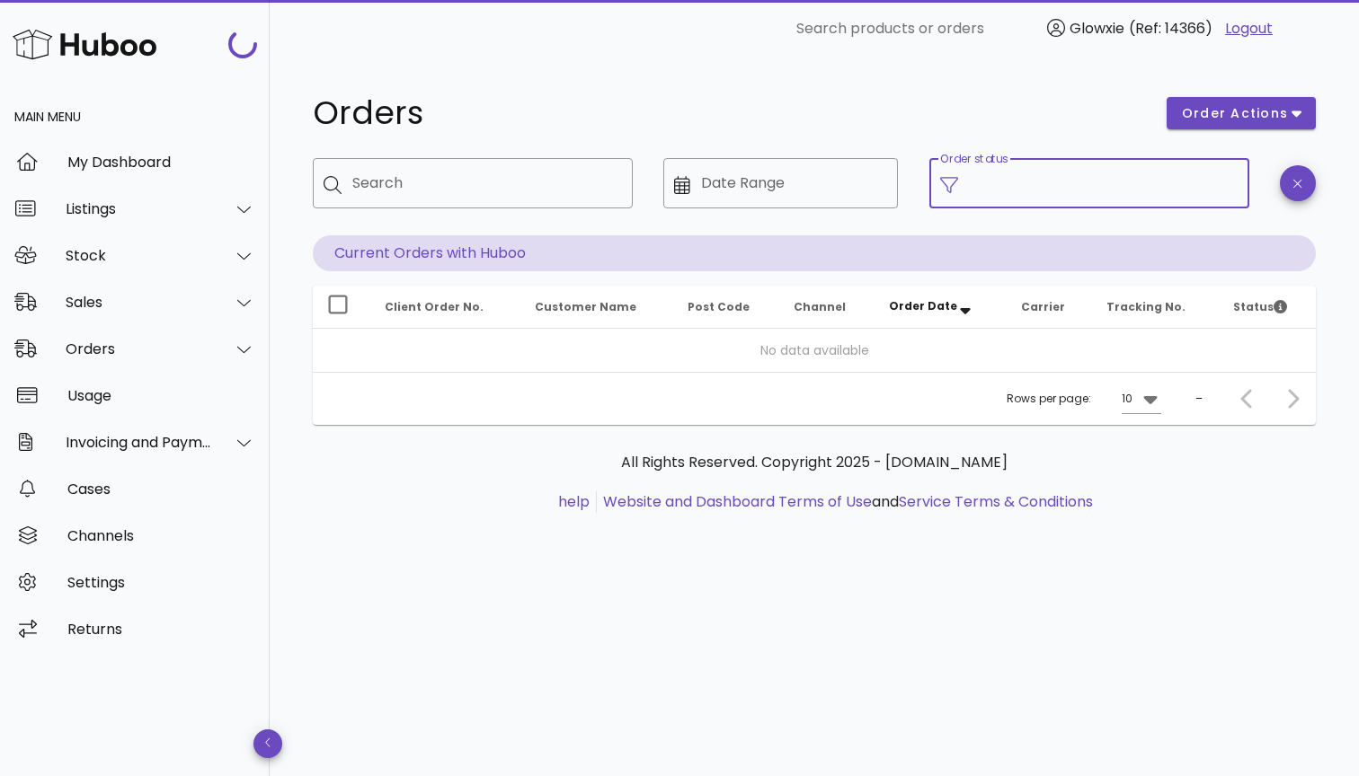
click at [1031, 185] on input "Order status" at bounding box center [1104, 183] width 270 height 29
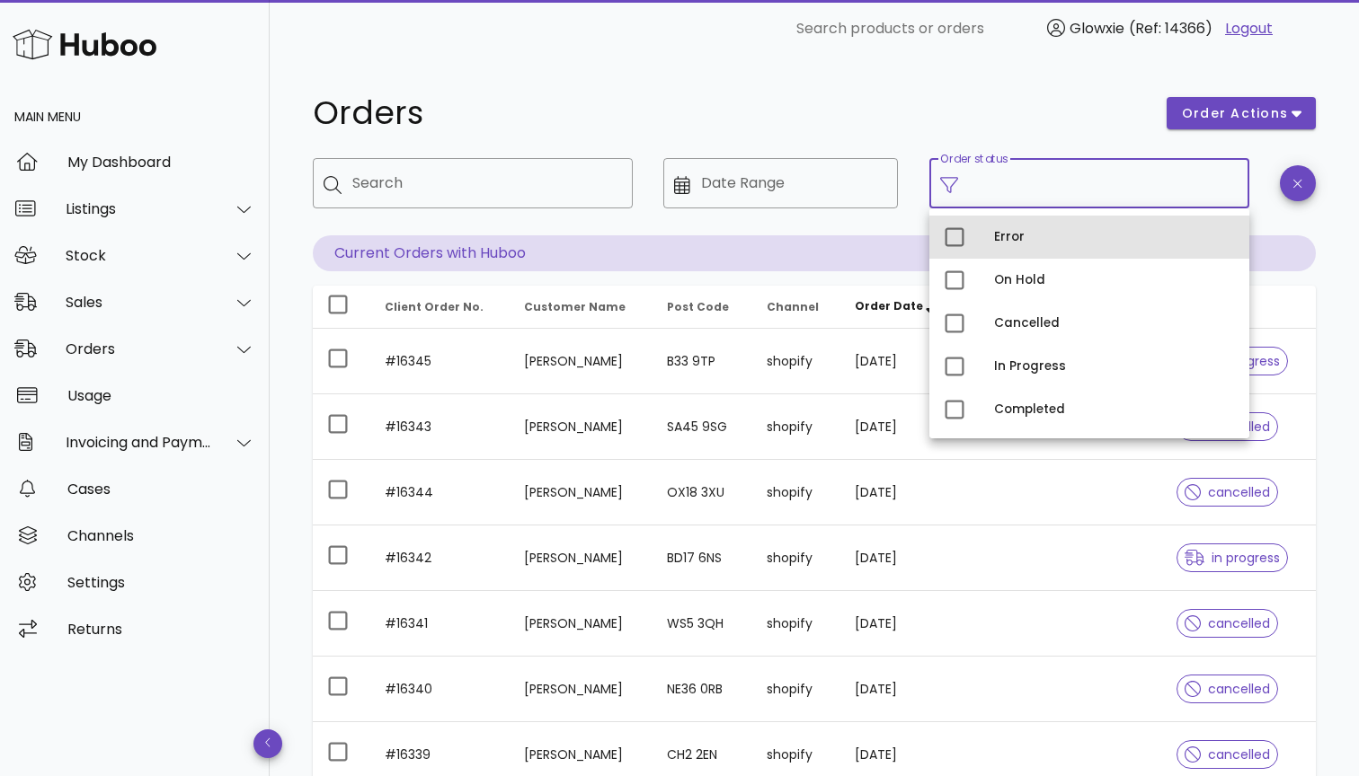
click at [998, 235] on div "Error" at bounding box center [1114, 237] width 241 height 14
type input "**********"
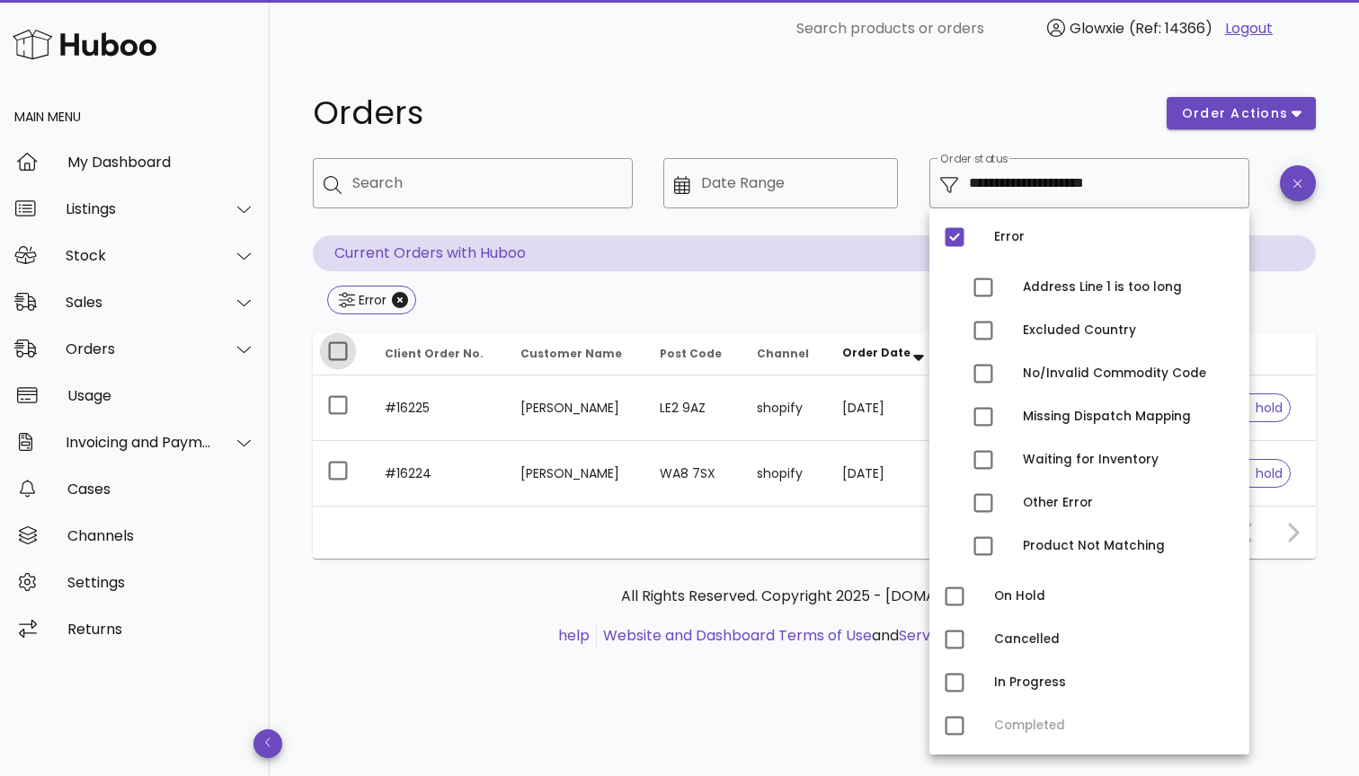
click at [339, 352] on div at bounding box center [338, 351] width 31 height 31
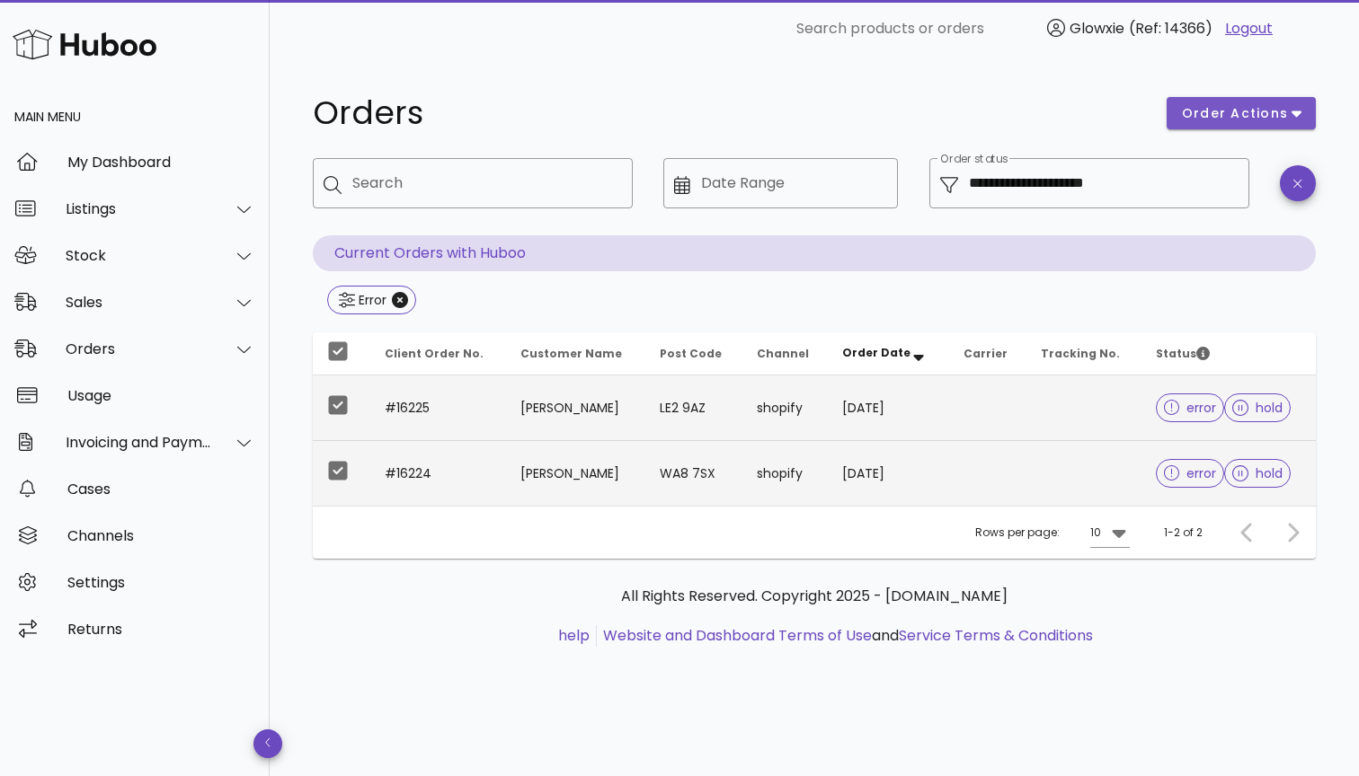
click at [1236, 116] on span "order actions" at bounding box center [1235, 113] width 108 height 19
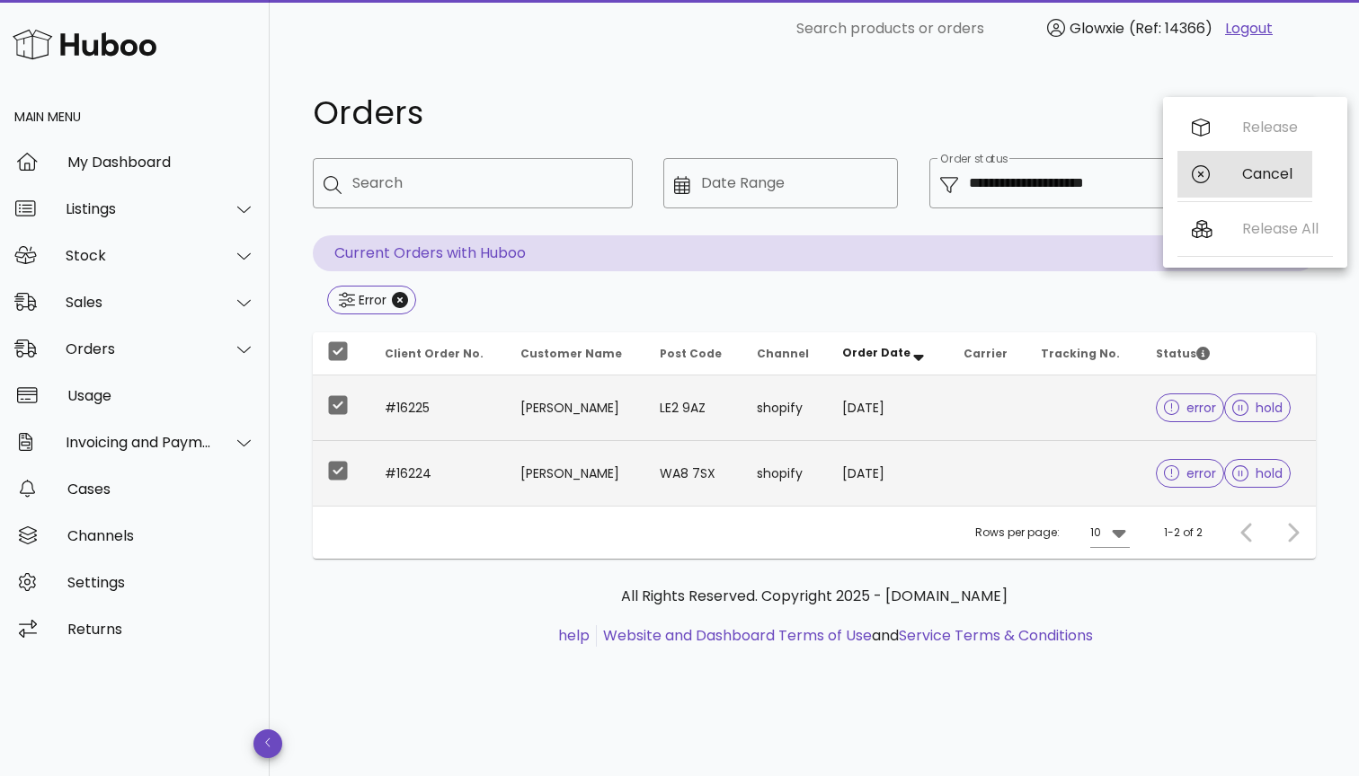
click at [1218, 175] on div "Cancel" at bounding box center [1244, 174] width 135 height 47
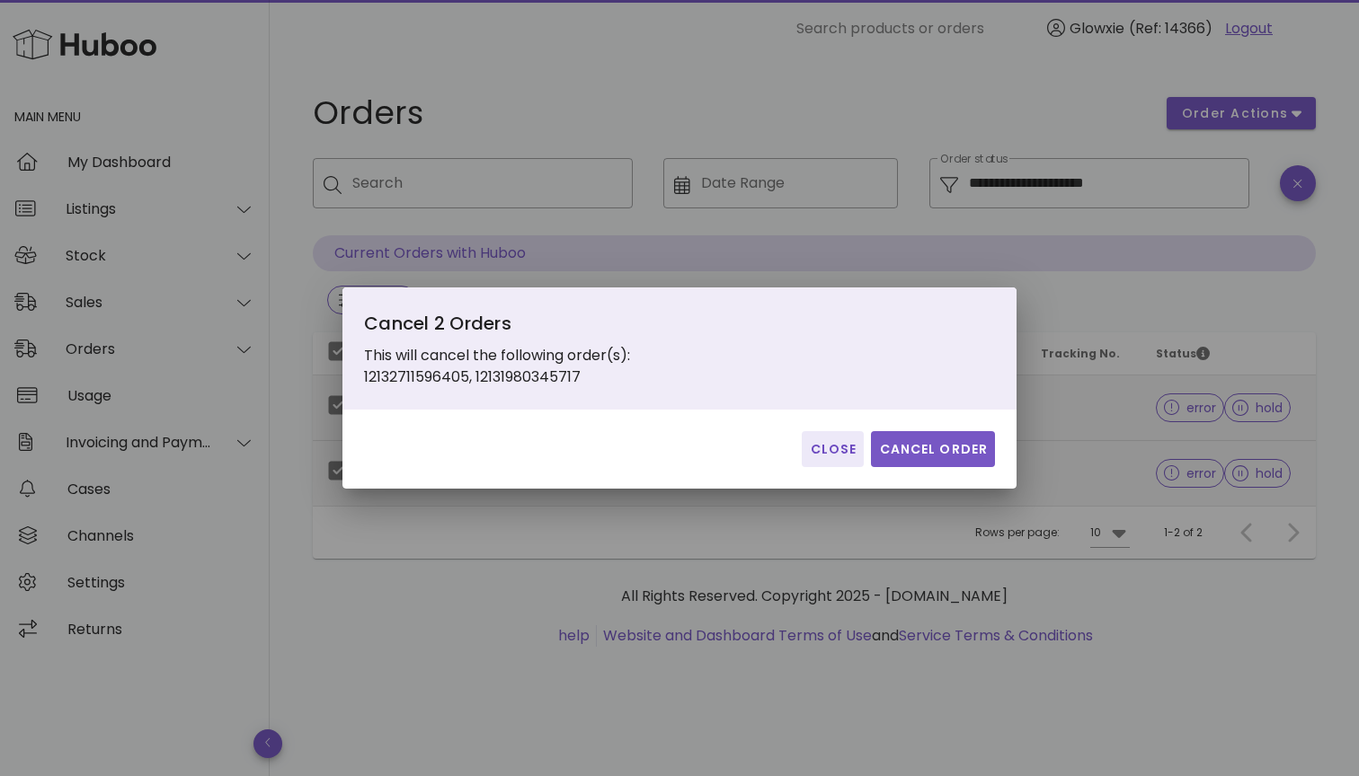
click at [950, 455] on span "Cancel Order" at bounding box center [933, 449] width 110 height 19
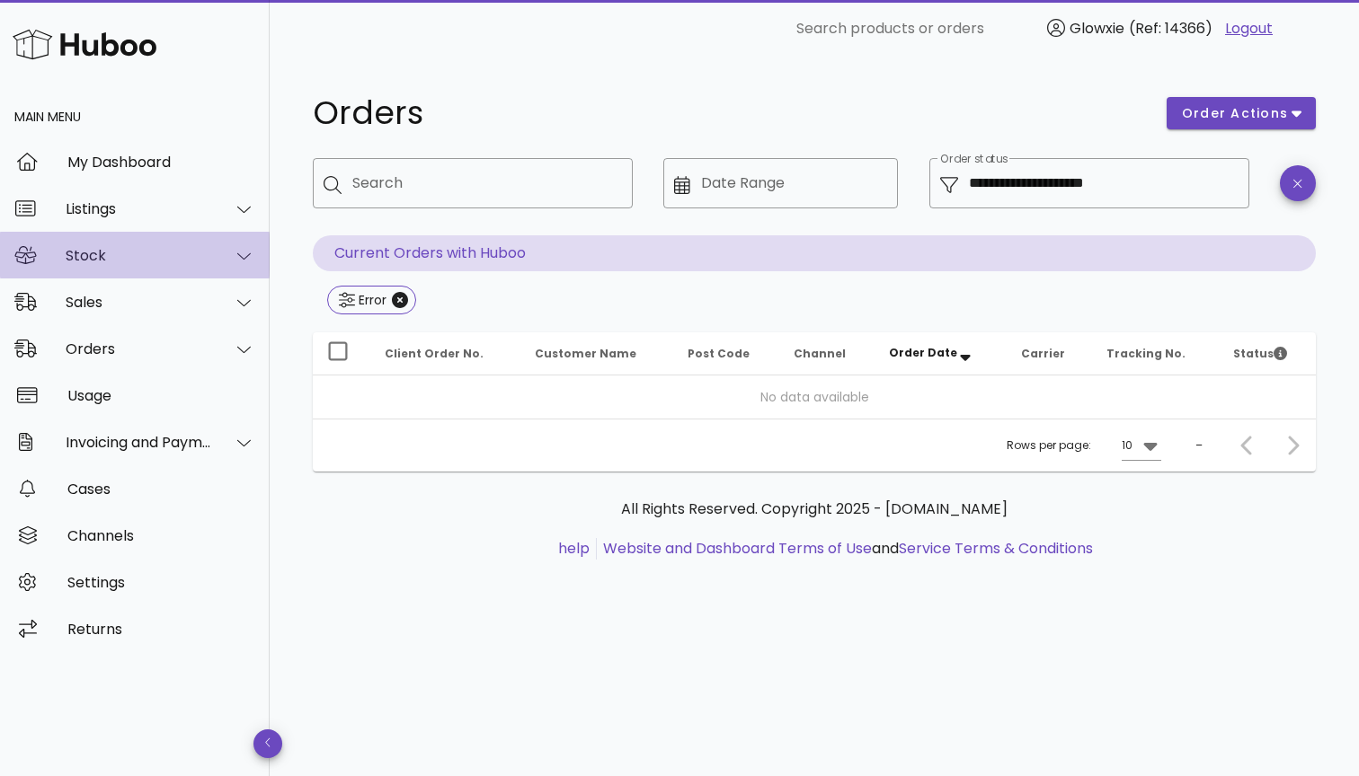
click at [213, 261] on div at bounding box center [233, 256] width 43 height 45
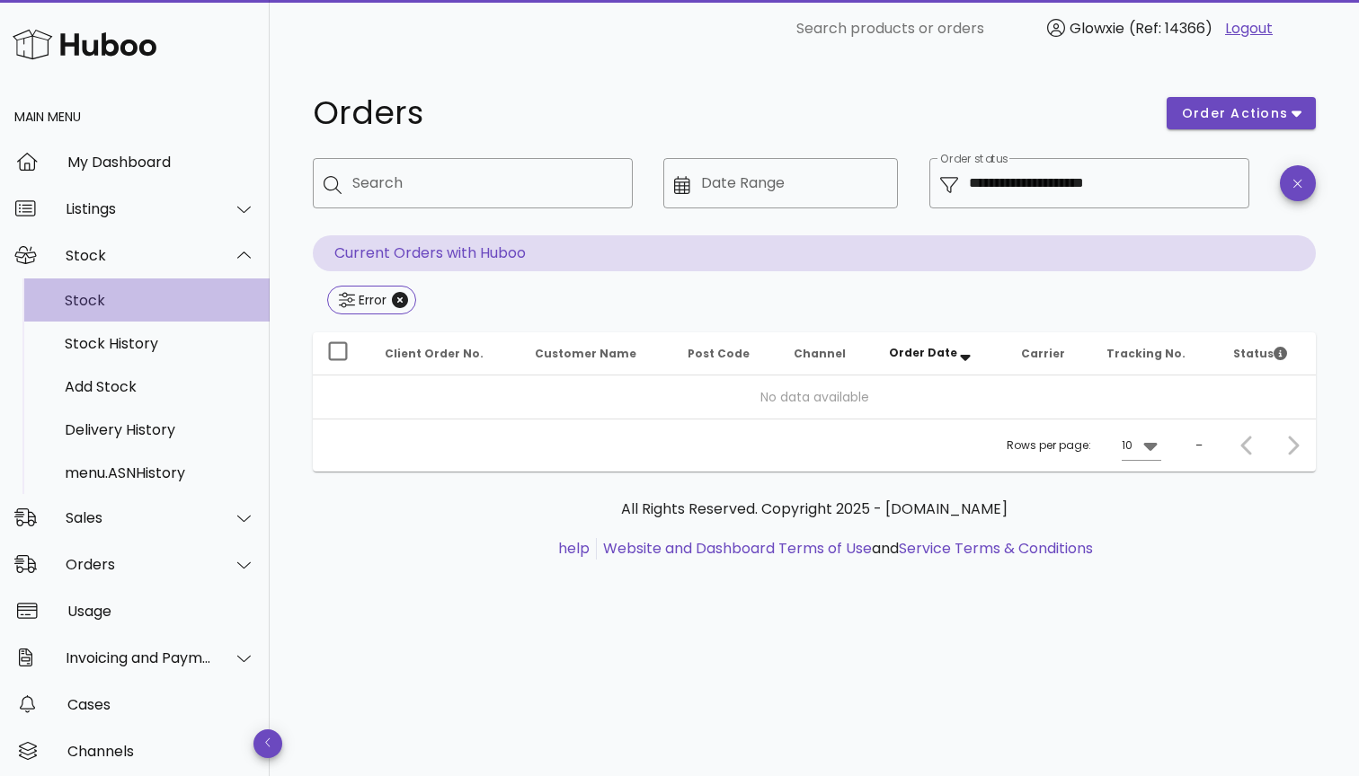
click at [92, 295] on div "Stock" at bounding box center [160, 300] width 190 height 17
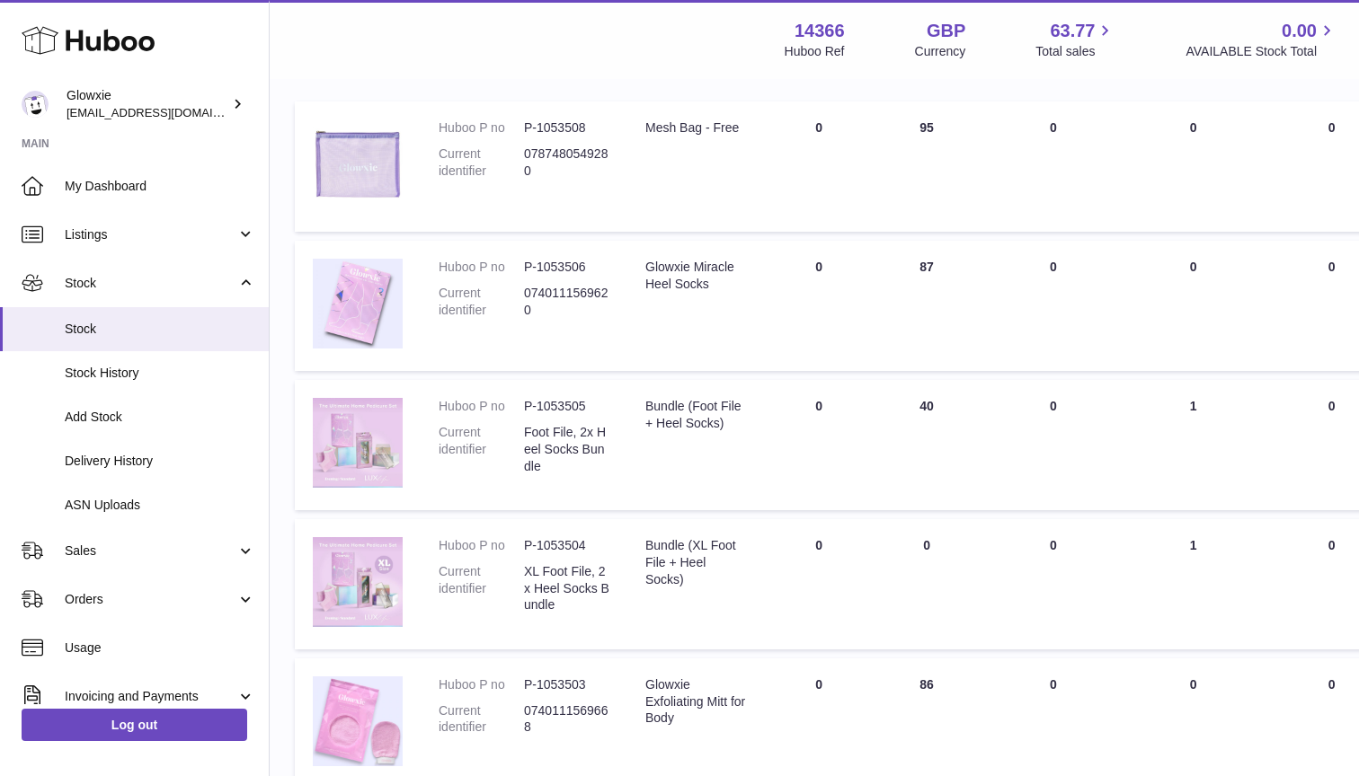
scroll to position [263, 4]
